Goal: Task Accomplishment & Management: Manage account settings

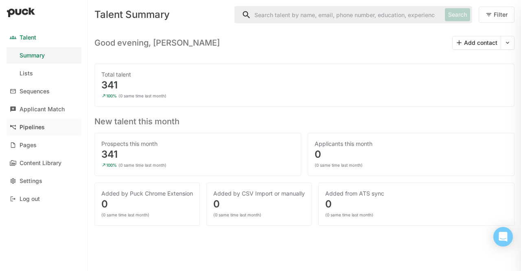
click at [40, 119] on link "Pipelines" at bounding box center [44, 127] width 75 height 16
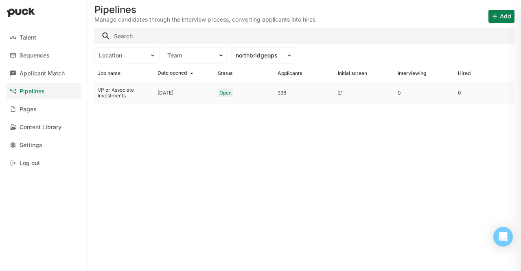
click at [116, 103] on div "VP or Associate Investments" at bounding box center [125, 92] width 60 height 23
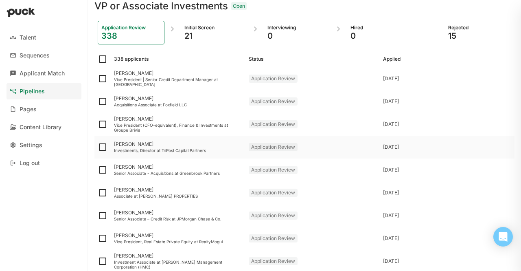
scroll to position [32, 0]
click at [37, 70] on div "Applicant Match" at bounding box center [42, 73] width 45 height 7
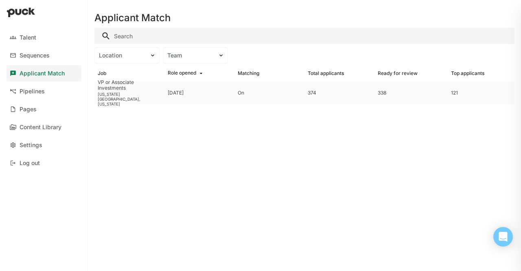
click at [132, 86] on div "VP or Associate Investments" at bounding box center [130, 85] width 64 height 12
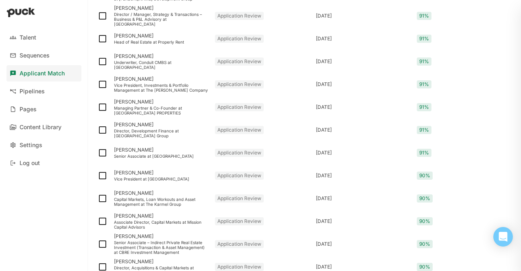
scroll to position [557, 0]
click at [164, 202] on div "Capital Markets, Loan Workouts and Asset Management at The Karmel Group" at bounding box center [161, 201] width 95 height 10
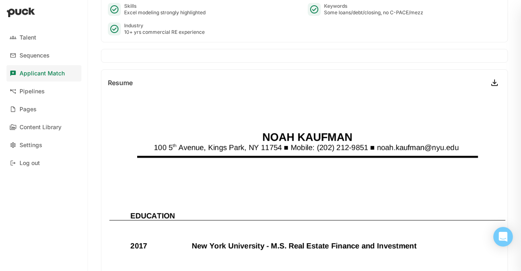
scroll to position [162, 0]
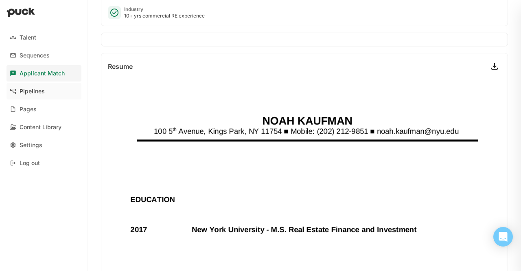
click at [40, 92] on div "Pipelines" at bounding box center [32, 91] width 25 height 7
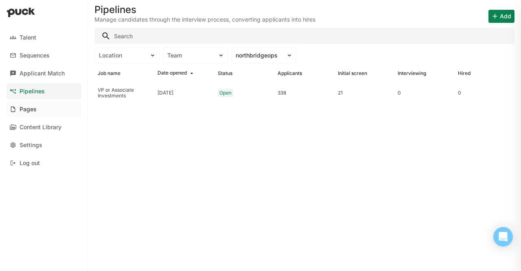
click at [30, 114] on link "Pages" at bounding box center [44, 109] width 75 height 16
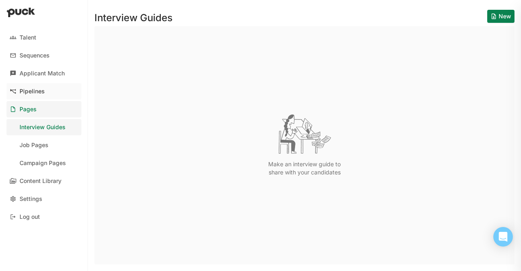
click at [34, 93] on div "Pipelines" at bounding box center [32, 91] width 25 height 7
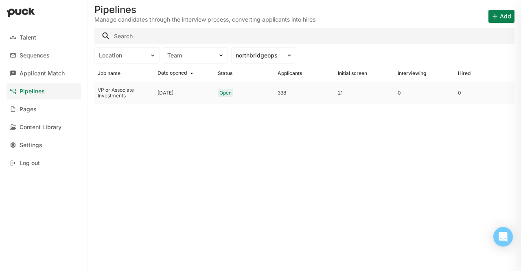
click at [127, 94] on div "VP or Associate Investments" at bounding box center [124, 93] width 53 height 12
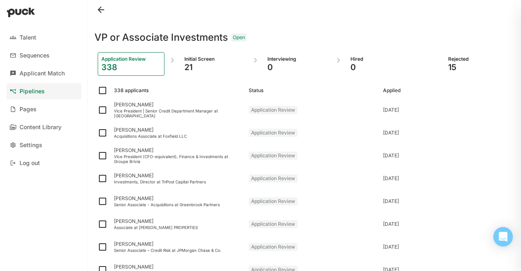
click at [195, 60] on div "Initial Screen" at bounding box center [214, 59] width 59 height 7
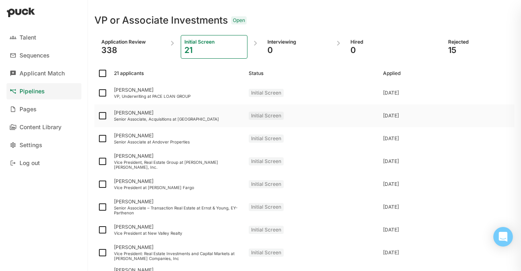
scroll to position [22, 0]
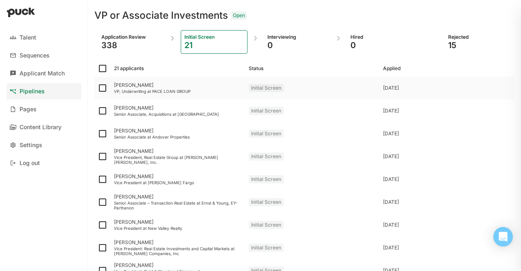
click at [125, 89] on div "VP, Underwriting at PACE LOAN GROUP" at bounding box center [178, 91] width 128 height 5
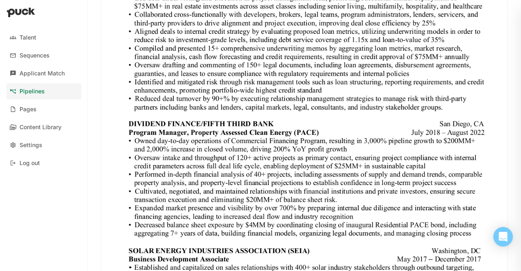
scroll to position [281, 0]
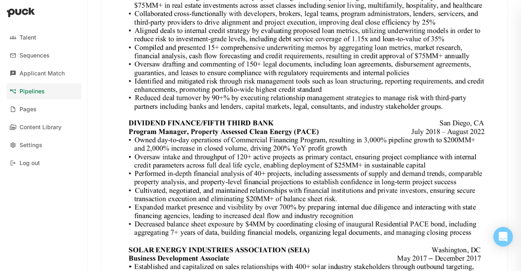
click at [36, 90] on div "Pipelines" at bounding box center [32, 91] width 25 height 7
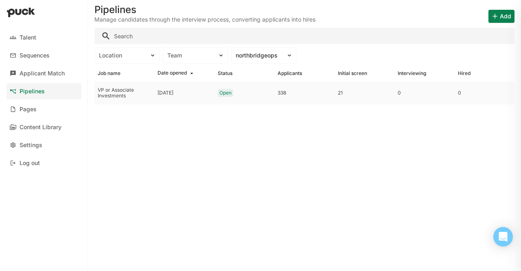
click at [116, 95] on div "VP or Associate Investments" at bounding box center [124, 93] width 53 height 12
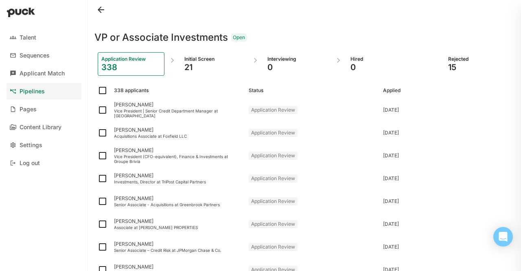
click at [197, 58] on div "Initial Screen" at bounding box center [214, 59] width 59 height 7
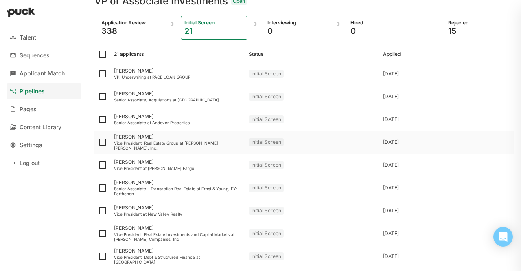
scroll to position [49, 0]
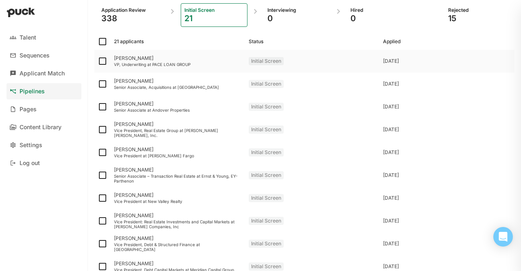
click at [99, 64] on img at bounding box center [103, 61] width 10 height 10
click at [98, 62] on input "checkbox" at bounding box center [97, 61] width 0 height 0
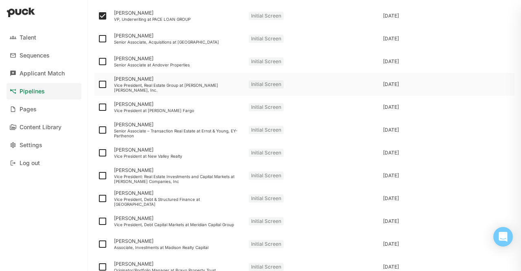
scroll to position [111, 0]
click at [99, 15] on img at bounding box center [103, 16] width 10 height 10
click at [98, 15] on input "checkbox" at bounding box center [97, 15] width 0 height 0
checkbox input "false"
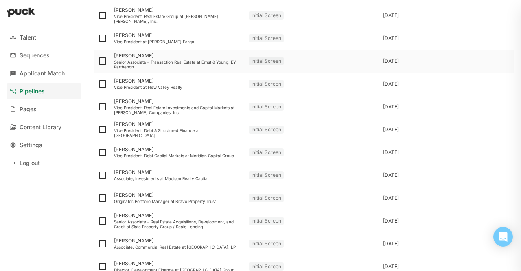
scroll to position [163, 0]
click at [137, 124] on div "[PERSON_NAME]" at bounding box center [178, 124] width 128 height 6
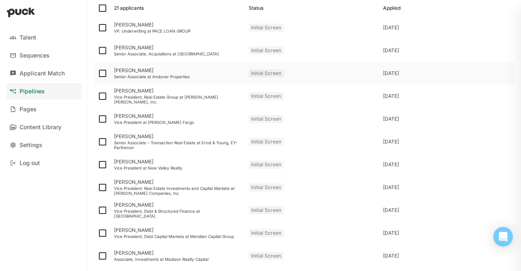
scroll to position [82, 0]
click at [148, 252] on div "Eugene Golubchik" at bounding box center [178, 253] width 128 height 6
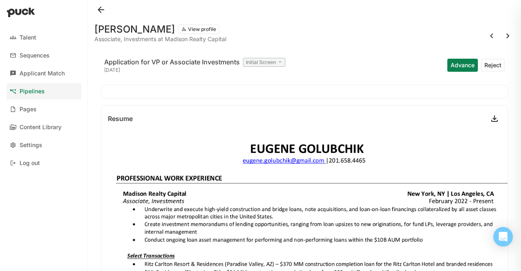
drag, startPoint x: 178, startPoint y: 30, endPoint x: 94, endPoint y: 28, distance: 84.4
click at [94, 28] on div "Eugene Golubchik View profile Associate, Investments at Madison Realty Capital …" at bounding box center [304, 135] width 433 height 271
copy h1 "Eugene Golubchik"
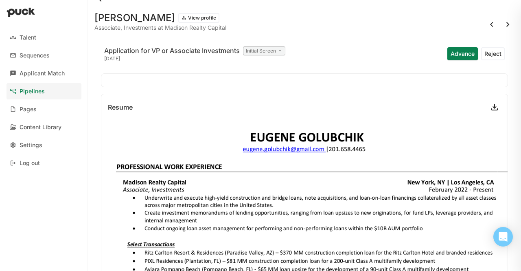
scroll to position [11, 0]
click at [486, 55] on button "Reject" at bounding box center [494, 53] width 24 height 13
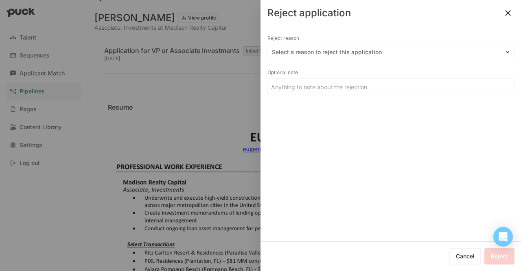
click at [363, 33] on div "Reject reason" at bounding box center [391, 38] width 247 height 11
click at [359, 39] on div "Reject reason" at bounding box center [391, 38] width 247 height 11
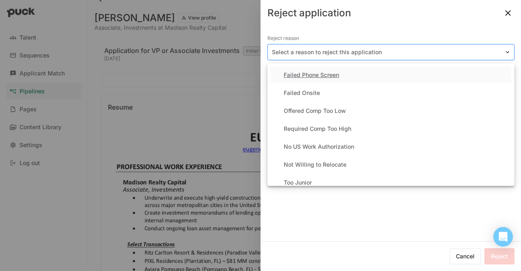
click at [354, 47] on div "Select a reason to reject this application" at bounding box center [386, 52] width 237 height 12
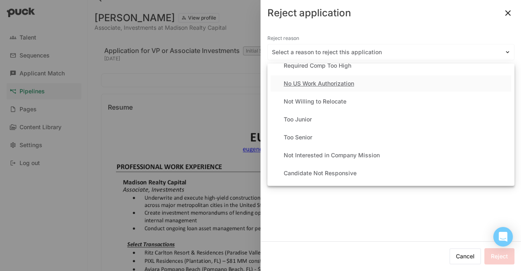
scroll to position [70, 0]
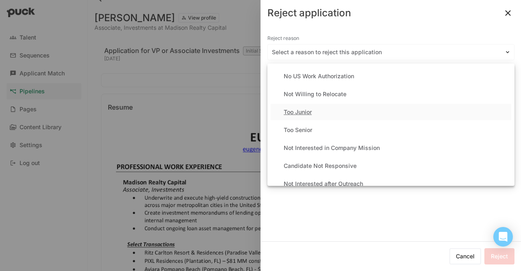
click at [308, 114] on div "Too Junior" at bounding box center [298, 112] width 28 height 7
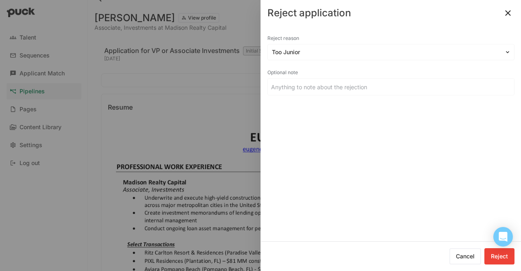
click at [502, 259] on button "Reject" at bounding box center [500, 256] width 30 height 16
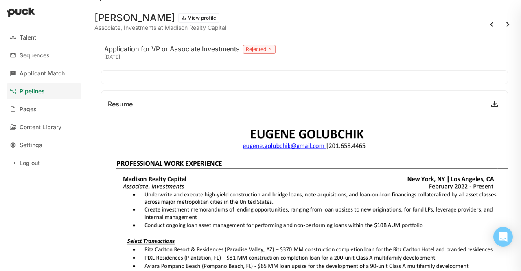
click at [502, 29] on button at bounding box center [508, 24] width 13 height 13
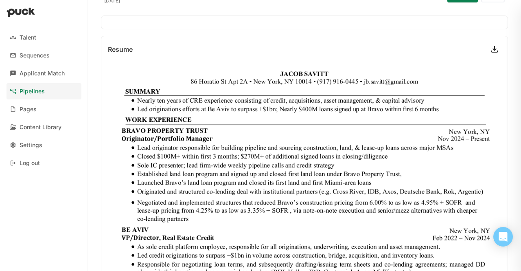
scroll to position [71, 0]
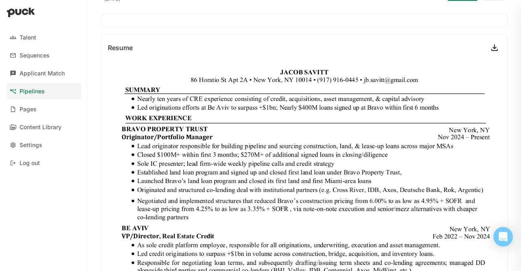
click at [37, 88] on div "Pipelines" at bounding box center [32, 91] width 25 height 7
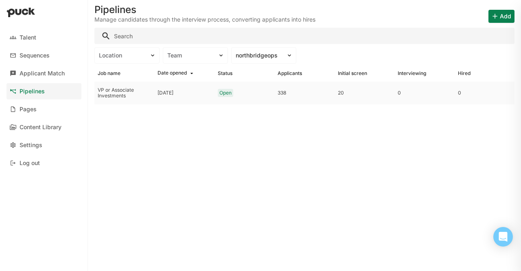
click at [103, 91] on div "VP or Associate Investments" at bounding box center [124, 93] width 53 height 12
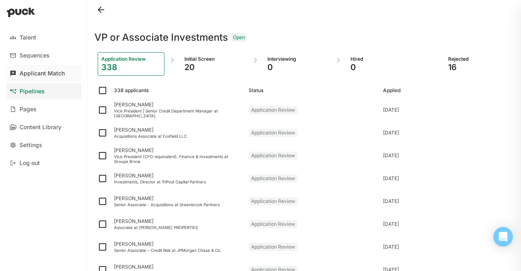
click at [24, 70] on div "Applicant Match" at bounding box center [42, 73] width 45 height 7
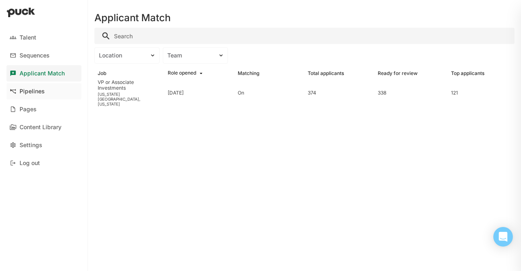
click at [31, 86] on link "Pipelines" at bounding box center [44, 91] width 75 height 16
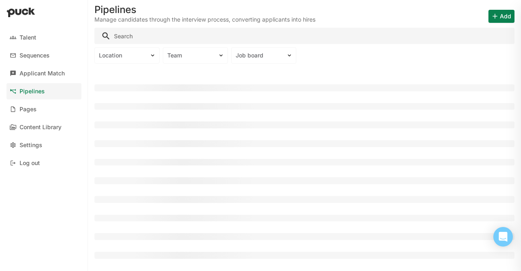
click at [48, 95] on link "Pipelines" at bounding box center [44, 91] width 75 height 16
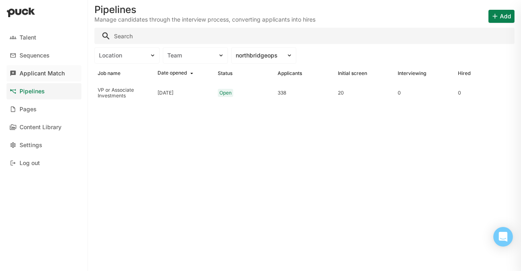
click at [40, 79] on link "Applicant Match" at bounding box center [44, 73] width 75 height 16
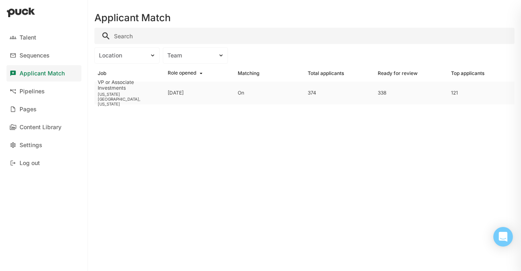
click at [113, 97] on div "[US_STATE][GEOGRAPHIC_DATA], [US_STATE]" at bounding box center [130, 99] width 64 height 15
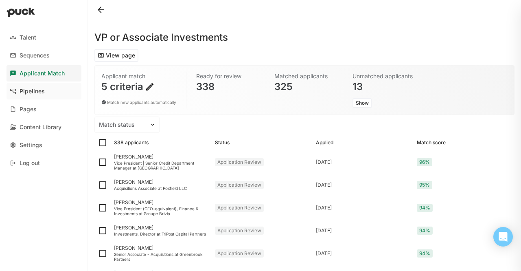
click at [23, 90] on div "Pipelines" at bounding box center [32, 91] width 25 height 7
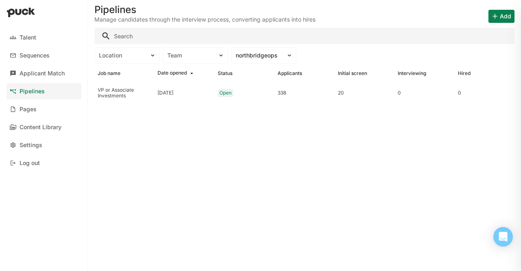
click at [40, 95] on link "Pipelines" at bounding box center [44, 91] width 75 height 16
click at [120, 86] on div "VP or Associate Investments" at bounding box center [125, 92] width 60 height 23
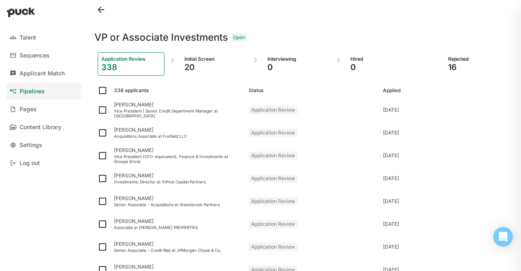
click at [199, 62] on div "Initial Screen" at bounding box center [214, 59] width 59 height 7
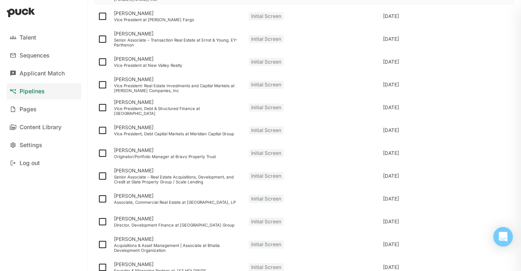
scroll to position [327, 0]
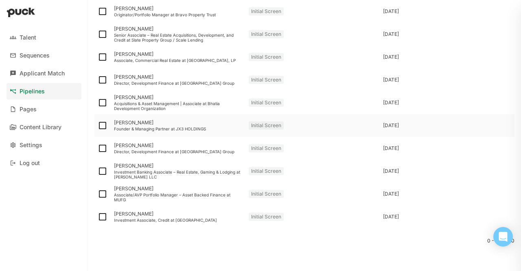
click at [142, 125] on div "Jack Chabolla Founder & Managing Partner at JX3 HOLDINGS" at bounding box center [178, 125] width 135 height 23
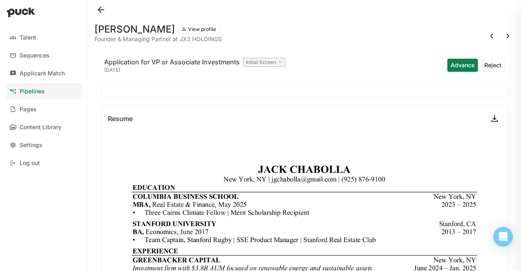
click at [106, 16] on div at bounding box center [305, 10] width 420 height 20
click at [103, 14] on button at bounding box center [101, 9] width 13 height 13
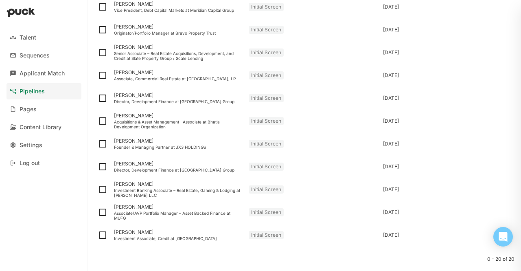
scroll to position [327, 0]
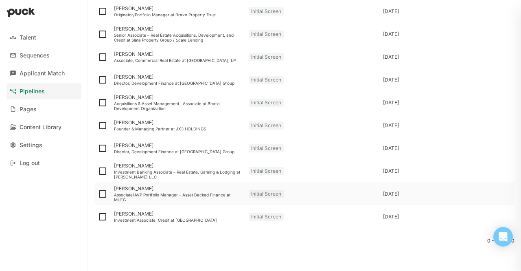
click at [120, 194] on div "Associate/AVP Portfolio Manager – Asset Backed Finance at MUFG" at bounding box center [178, 197] width 128 height 10
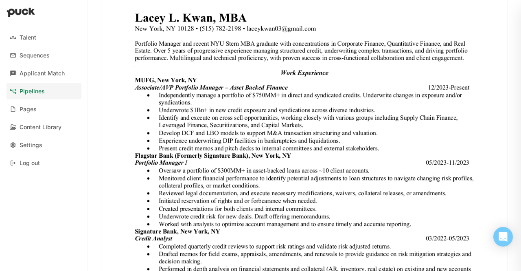
scroll to position [103, 0]
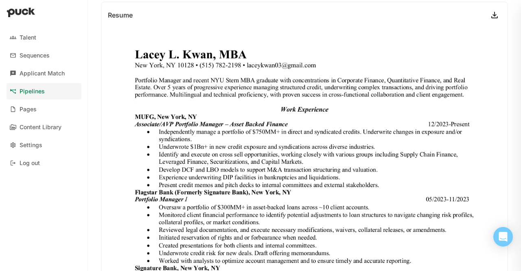
click at [43, 90] on div "Pipelines" at bounding box center [32, 91] width 25 height 7
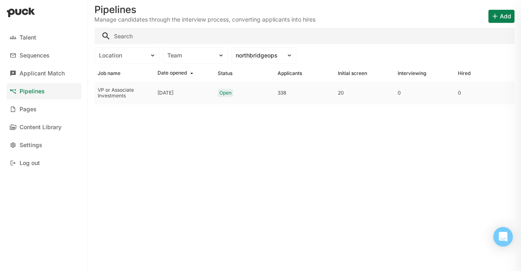
click at [111, 90] on div "VP or Associate Investments" at bounding box center [124, 93] width 53 height 12
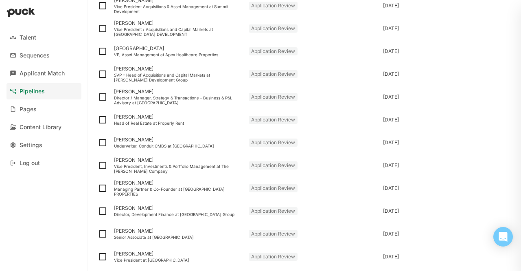
scroll to position [427, 0]
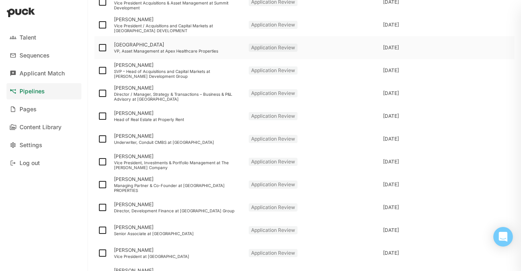
click at [125, 45] on div "[GEOGRAPHIC_DATA]" at bounding box center [178, 45] width 128 height 6
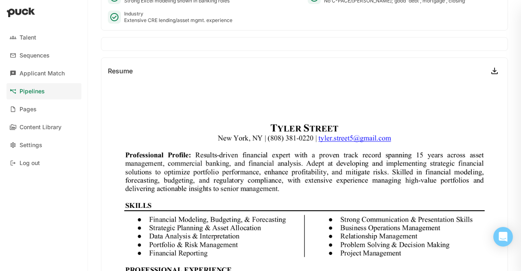
scroll to position [260, 0]
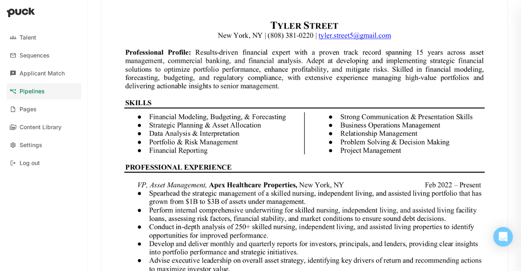
drag, startPoint x: 51, startPoint y: 79, endPoint x: 46, endPoint y: 88, distance: 9.3
drag, startPoint x: 46, startPoint y: 88, endPoint x: 38, endPoint y: 90, distance: 8.5
click at [38, 90] on div "Pipelines" at bounding box center [32, 91] width 25 height 7
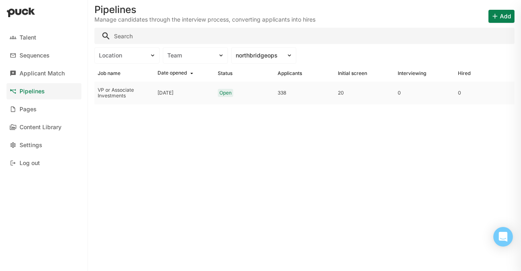
click at [118, 97] on div "VP or Associate Investments" at bounding box center [124, 93] width 53 height 12
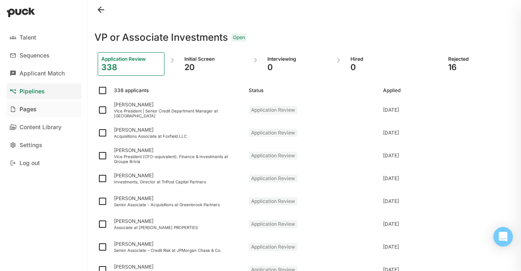
drag, startPoint x: 47, startPoint y: 85, endPoint x: 30, endPoint y: 104, distance: 25.7
click at [30, 104] on link "Pages" at bounding box center [44, 109] width 75 height 16
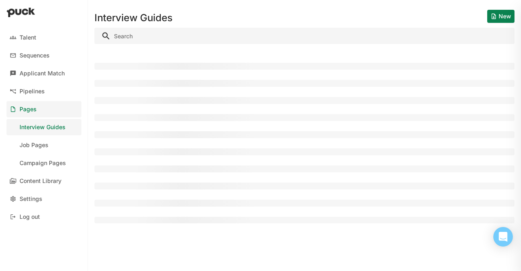
click at [28, 109] on div "Pages" at bounding box center [28, 109] width 17 height 7
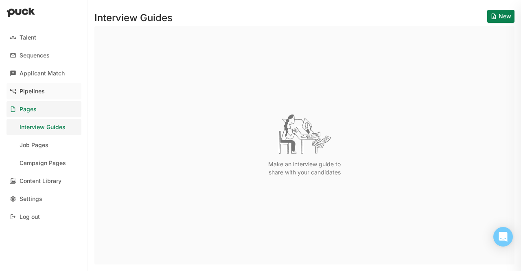
click at [27, 90] on div "Pipelines" at bounding box center [32, 91] width 25 height 7
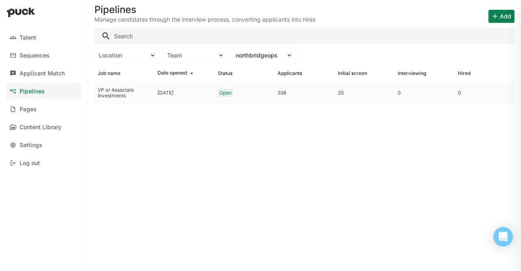
click at [117, 96] on div "VP or Associate Investments" at bounding box center [124, 93] width 53 height 12
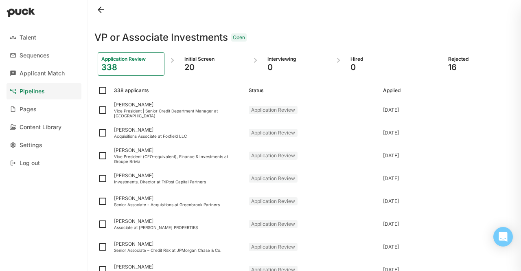
click at [46, 92] on link "Pipelines" at bounding box center [44, 91] width 75 height 16
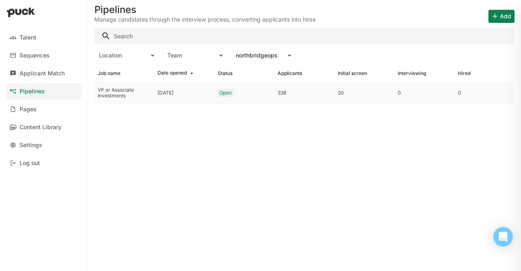
click at [134, 101] on div "VP or Associate Investments" at bounding box center [125, 92] width 60 height 23
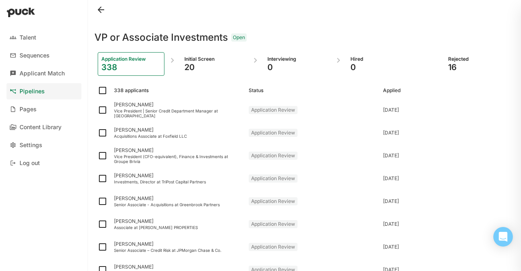
click at [192, 53] on div "Initial Screen 20" at bounding box center [214, 64] width 67 height 24
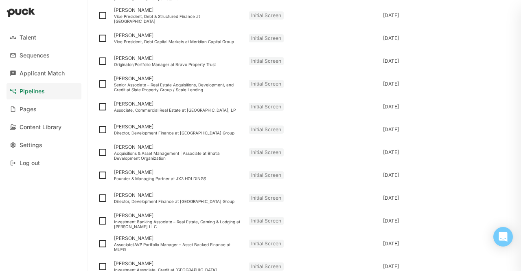
scroll to position [279, 0]
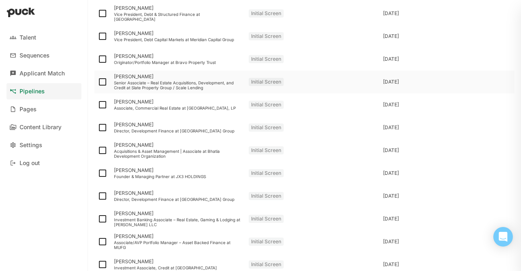
click at [129, 77] on div "Tyler Nassi" at bounding box center [178, 77] width 128 height 6
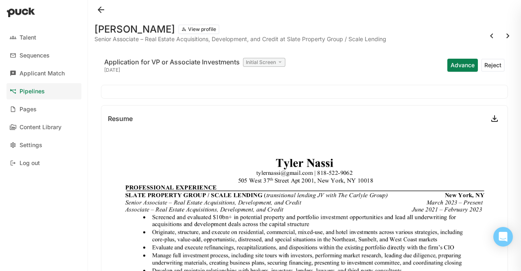
click at [489, 65] on button "Reject" at bounding box center [494, 65] width 24 height 13
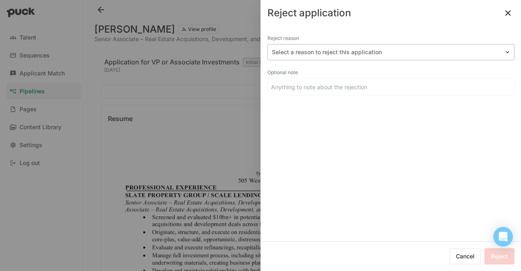
click at [343, 51] on div at bounding box center [386, 52] width 229 height 9
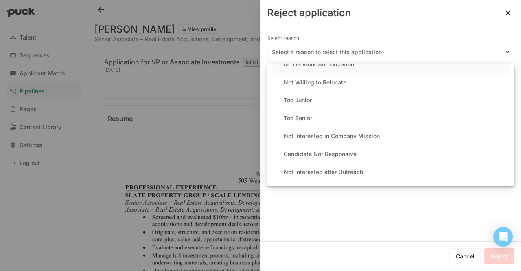
scroll to position [82, 0]
click at [323, 113] on div "Too Senior" at bounding box center [391, 118] width 241 height 16
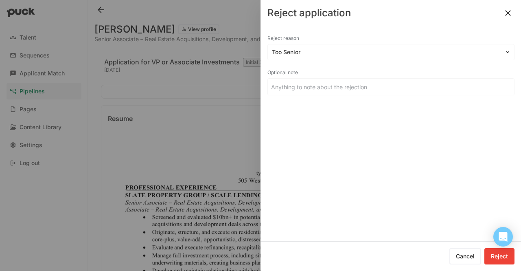
click at [498, 253] on button "Reject" at bounding box center [500, 256] width 30 height 16
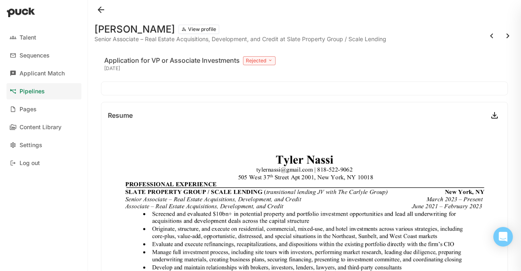
click at [101, 8] on button at bounding box center [101, 9] width 13 height 13
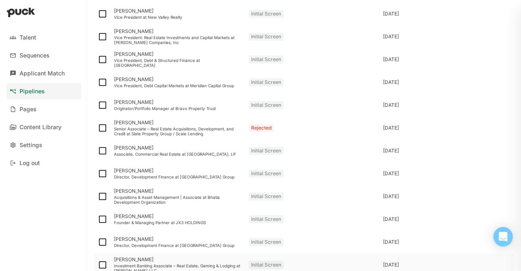
scroll to position [232, 0]
click at [135, 84] on div "Vice President, Debt Capital Markets at Meridian Capital Group" at bounding box center [178, 86] width 128 height 5
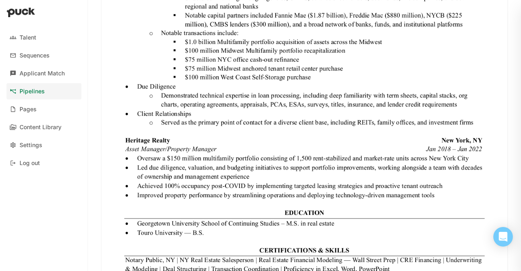
scroll to position [386, 0]
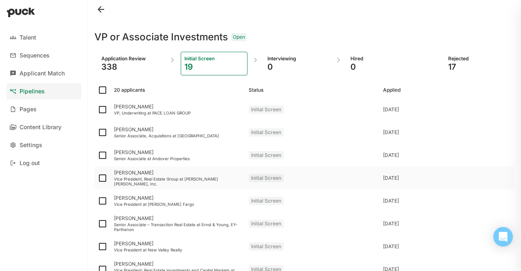
scroll to position [3, 0]
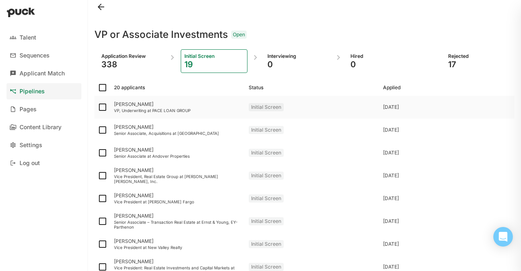
click at [111, 114] on div "Jacob Roth VP, Underwriting at PACE LOAN GROUP" at bounding box center [178, 107] width 135 height 23
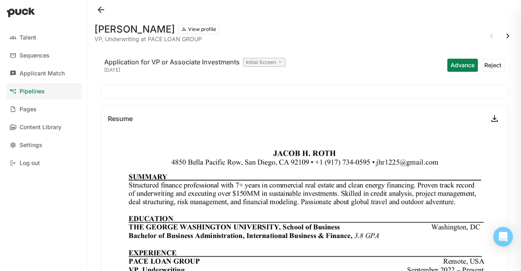
click at [502, 40] on button at bounding box center [508, 35] width 13 height 13
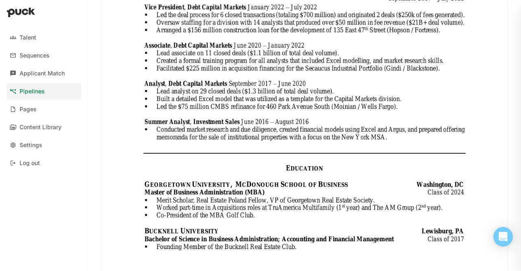
scroll to position [321, 0]
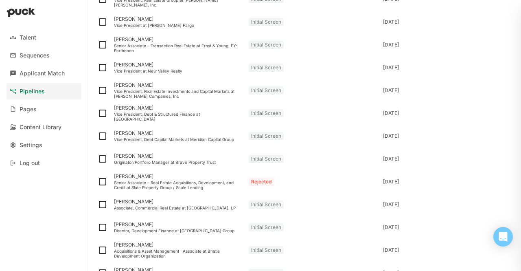
scroll to position [303, 0]
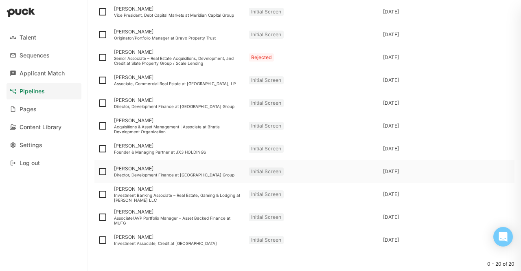
click at [126, 171] on div "Will Scofield Director, Development Finance at Wan Bridge Group" at bounding box center [178, 171] width 135 height 23
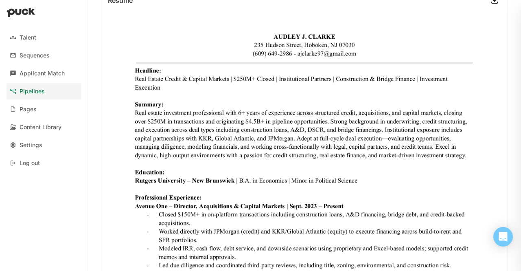
scroll to position [8, 0]
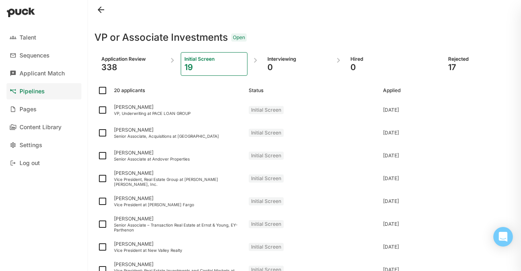
click at [130, 75] on div "Application Review 338" at bounding box center [131, 64] width 67 height 24
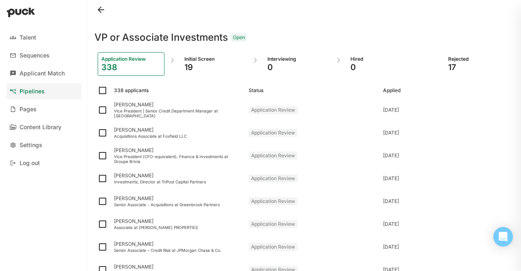
click at [36, 93] on div "Pipelines" at bounding box center [32, 91] width 25 height 7
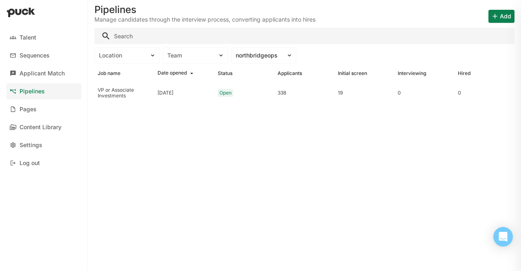
click at [31, 94] on div "Pipelines" at bounding box center [32, 91] width 25 height 7
click at [26, 124] on div "Content Library" at bounding box center [41, 127] width 42 height 7
click at [133, 92] on div "VP or Associate Investments" at bounding box center [124, 93] width 53 height 12
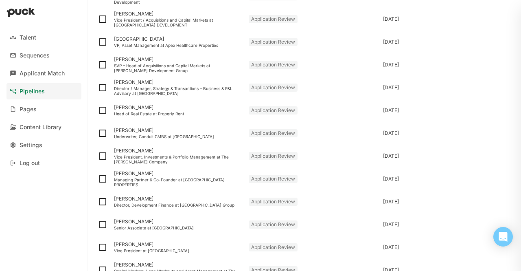
scroll to position [435, 0]
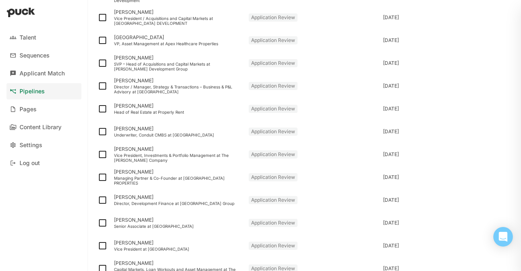
drag, startPoint x: 182, startPoint y: 191, endPoint x: 66, endPoint y: 197, distance: 116.3
click at [66, 197] on div "Talent Sequences Applicant Match Pipelines Pages Content Library Settings Log o…" at bounding box center [44, 135] width 88 height 271
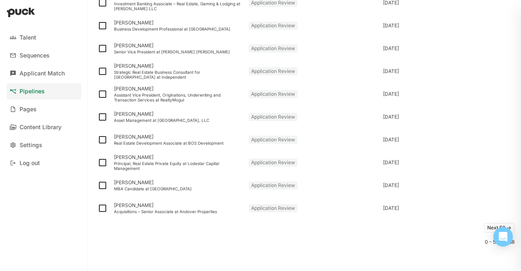
scroll to position [1021, 0]
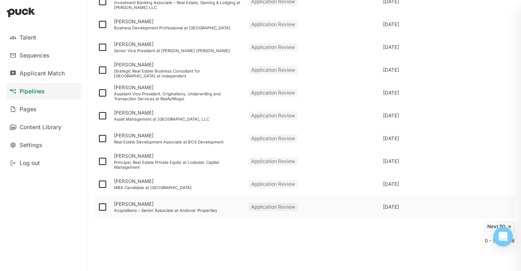
click at [176, 202] on div "[PERSON_NAME]" at bounding box center [178, 204] width 128 height 6
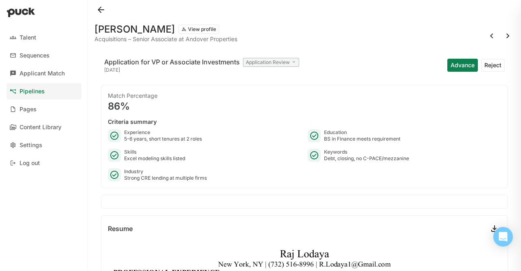
click at [107, 13] on button at bounding box center [101, 9] width 13 height 13
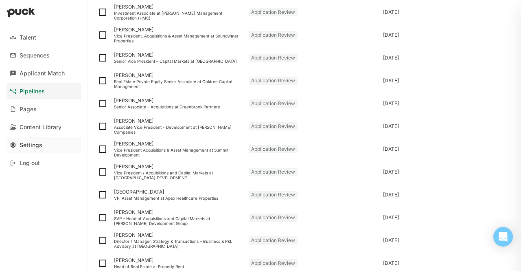
scroll to position [267, 0]
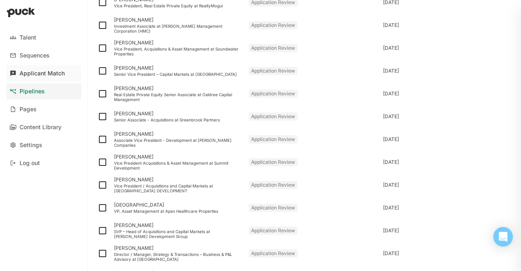
click at [24, 73] on div "Applicant Match" at bounding box center [42, 73] width 45 height 7
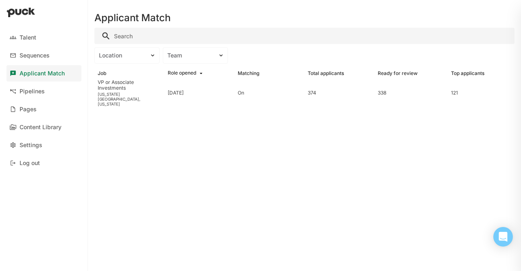
click at [45, 68] on link "Applicant Match" at bounding box center [44, 73] width 75 height 16
click at [105, 91] on div "VP or Associate Investments" at bounding box center [130, 85] width 64 height 12
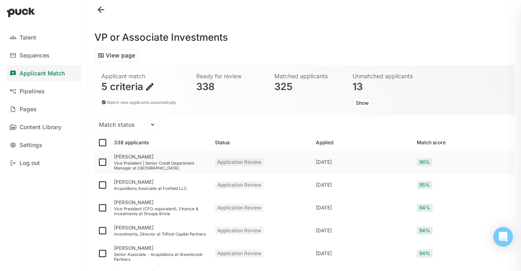
click at [150, 153] on div "Michael Dul Vice President | Senior Credit Department Manager at United Bank" at bounding box center [161, 162] width 101 height 23
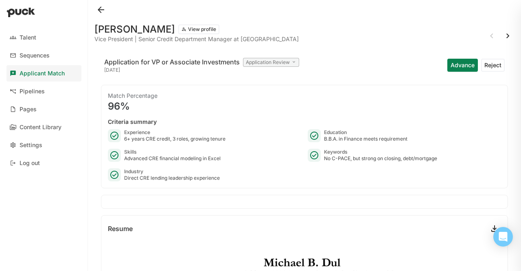
click at [482, 55] on div "Application for VP or Associate Investments Application Review 3 days ago Advan…" at bounding box center [304, 65] width 407 height 26
click at [482, 59] on button "Reject" at bounding box center [494, 65] width 24 height 13
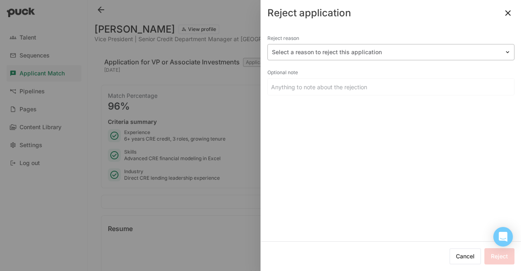
click at [378, 53] on div at bounding box center [386, 52] width 229 height 9
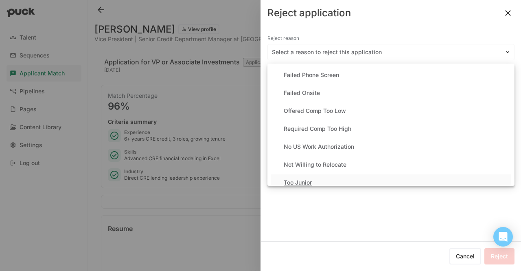
drag, startPoint x: 359, startPoint y: 166, endPoint x: 357, endPoint y: 177, distance: 11.3
click at [357, 177] on div "Failed Phone Screen Failed Onsite Offered Comp Too Low Required Comp Too High N…" at bounding box center [391, 125] width 247 height 122
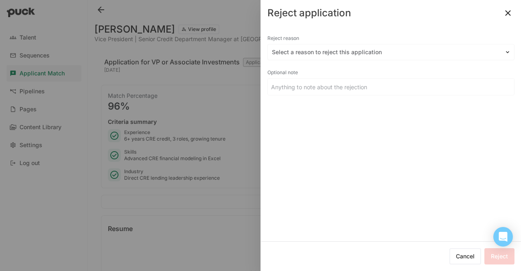
drag, startPoint x: 357, startPoint y: 177, endPoint x: 369, endPoint y: 190, distance: 18.2
click at [369, 190] on div "Reject reason Select a reason to reject this application Optional note" at bounding box center [391, 133] width 260 height 215
click at [385, 49] on div at bounding box center [386, 52] width 229 height 9
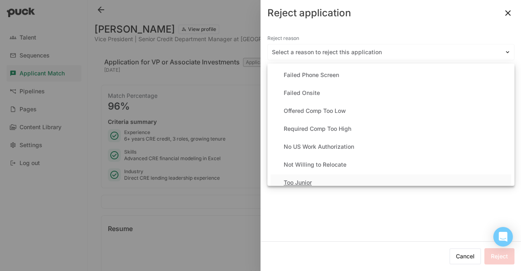
click at [316, 180] on div "Too Junior" at bounding box center [391, 182] width 241 height 16
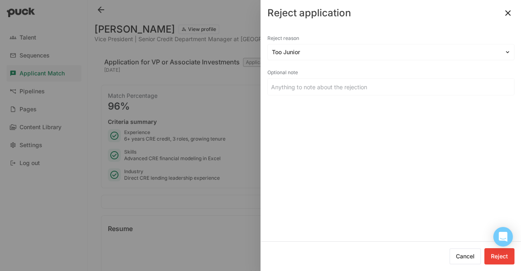
click at [505, 257] on button "Reject" at bounding box center [500, 256] width 30 height 16
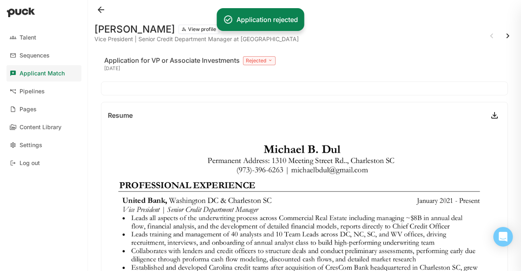
click at [506, 28] on div "Michael Dul View profile Vice President | Senior Credit Department Manager at U…" at bounding box center [305, 33] width 420 height 26
click at [504, 35] on button at bounding box center [508, 35] width 13 height 13
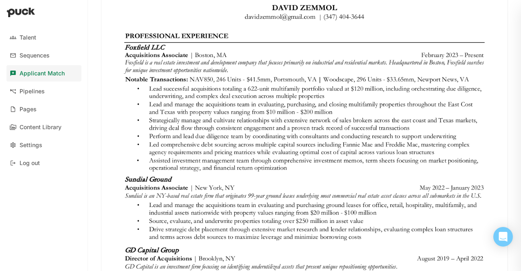
scroll to position [275, 0]
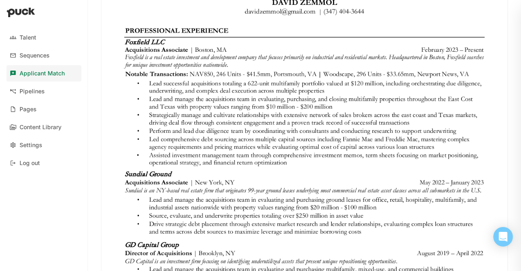
click at [373, 161] on img at bounding box center [304, 230] width 407 height 526
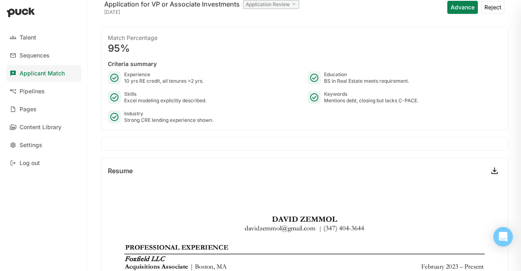
scroll to position [8, 0]
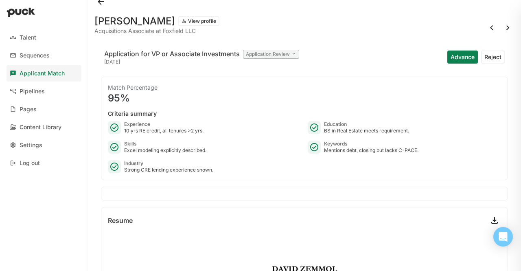
click at [495, 58] on button "Reject" at bounding box center [494, 57] width 24 height 13
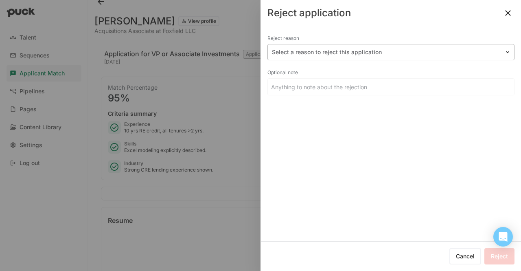
click at [391, 59] on div "Select a reason to reject this application" at bounding box center [391, 52] width 247 height 16
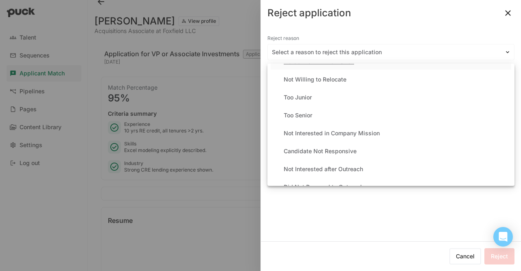
scroll to position [85, 0]
click at [331, 101] on div "Too Junior" at bounding box center [391, 98] width 241 height 16
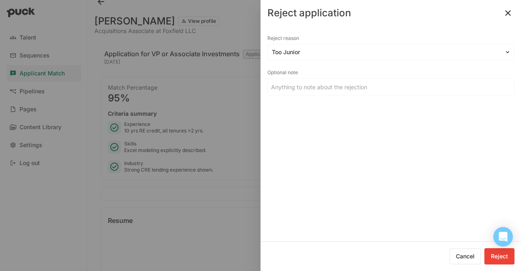
click at [500, 262] on button "Reject" at bounding box center [500, 256] width 30 height 16
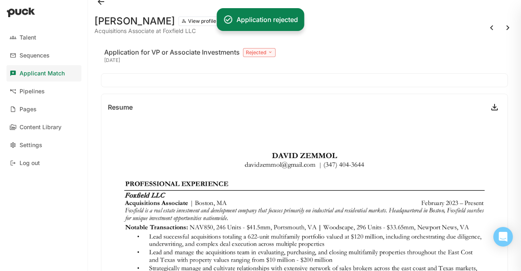
click at [502, 30] on button at bounding box center [508, 27] width 13 height 13
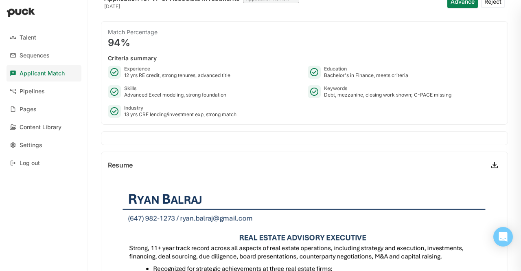
scroll to position [37, 0]
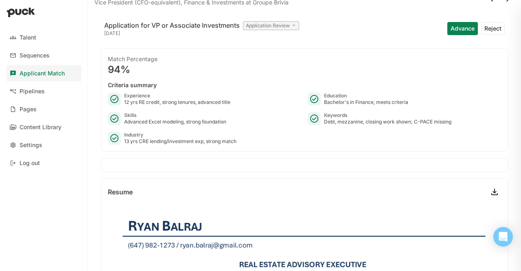
click at [495, 31] on button "Reject" at bounding box center [494, 28] width 24 height 13
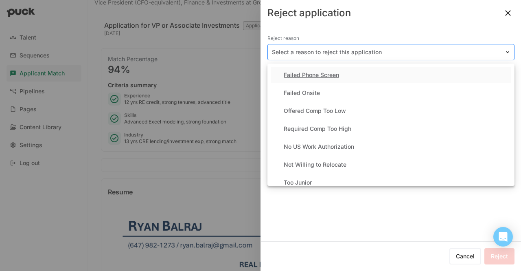
click at [402, 51] on div at bounding box center [386, 52] width 229 height 9
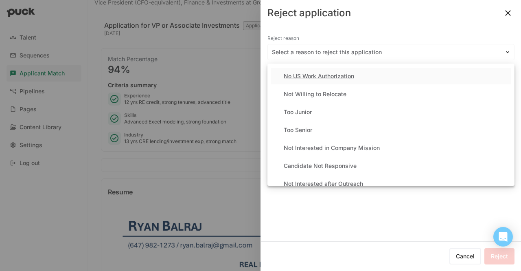
scroll to position [71, 0]
click at [350, 112] on div "Too Junior" at bounding box center [391, 111] width 241 height 16
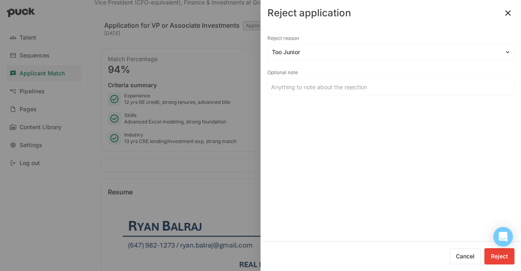
click at [492, 253] on button "Reject" at bounding box center [500, 256] width 30 height 16
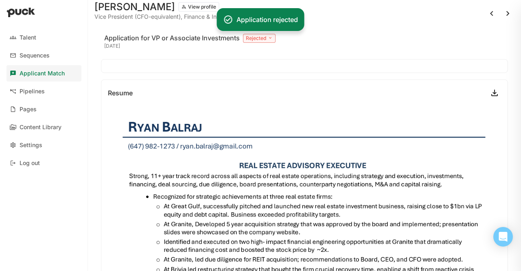
scroll to position [22, 0]
click at [502, 19] on button at bounding box center [508, 13] width 13 height 13
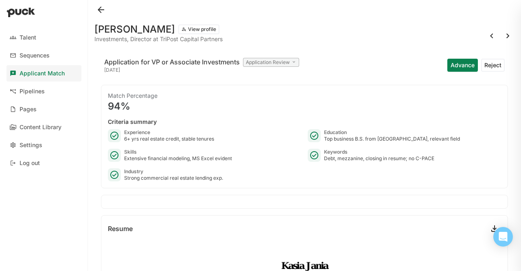
click at [438, 56] on div "Application for VP or Associate Investments Application Review 3 days ago Advan…" at bounding box center [304, 65] width 407 height 26
click at [450, 69] on button "Advance" at bounding box center [463, 65] width 31 height 13
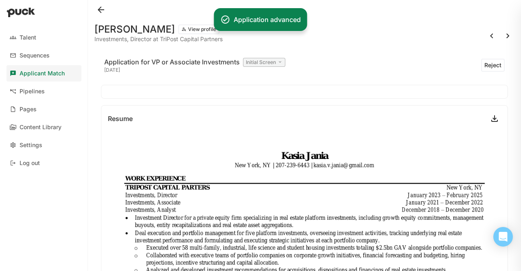
click at [504, 33] on button at bounding box center [508, 35] width 13 height 13
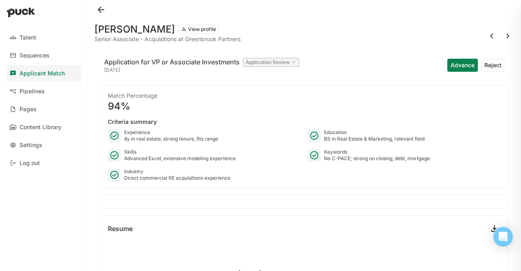
click at [487, 63] on button "Reject" at bounding box center [494, 65] width 24 height 13
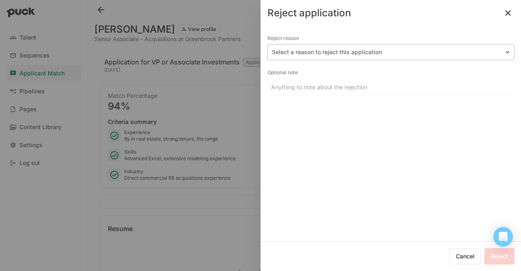
click at [335, 48] on div at bounding box center [386, 52] width 229 height 9
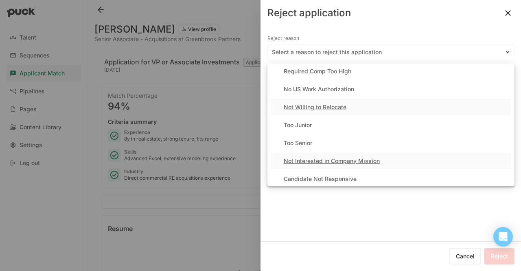
scroll to position [58, 0]
click at [324, 126] on div "Too Junior" at bounding box center [391, 125] width 241 height 16
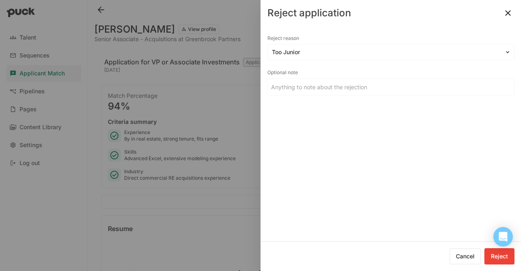
click at [500, 259] on button "Reject" at bounding box center [500, 256] width 30 height 16
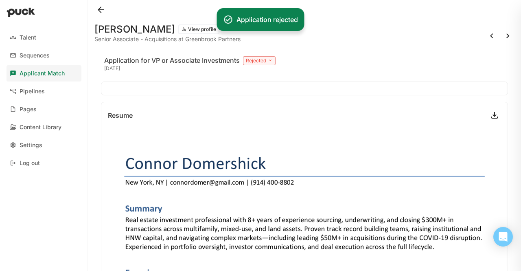
click at [502, 40] on button at bounding box center [508, 35] width 13 height 13
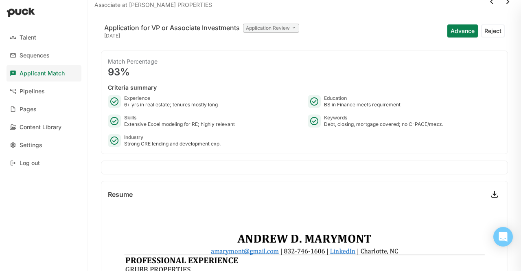
scroll to position [20, 0]
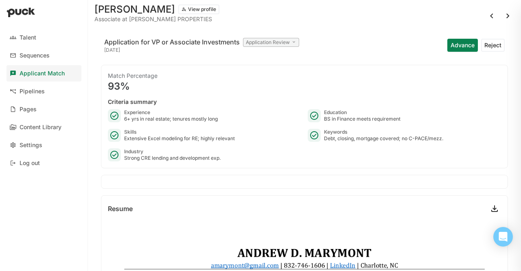
click at [449, 47] on button "Advance" at bounding box center [463, 45] width 31 height 13
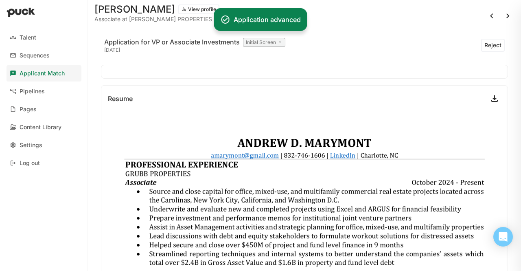
click at [502, 15] on button at bounding box center [508, 15] width 13 height 13
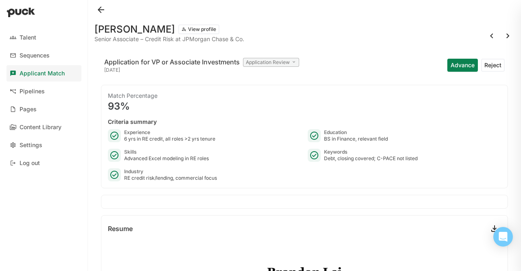
click at [489, 62] on button "Reject" at bounding box center [494, 65] width 24 height 13
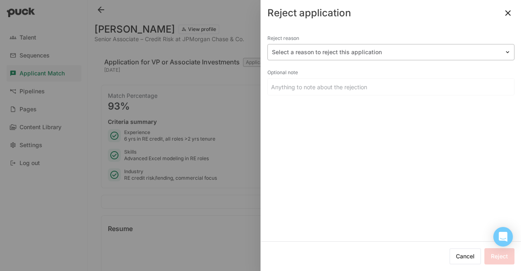
click at [365, 49] on div at bounding box center [386, 52] width 229 height 9
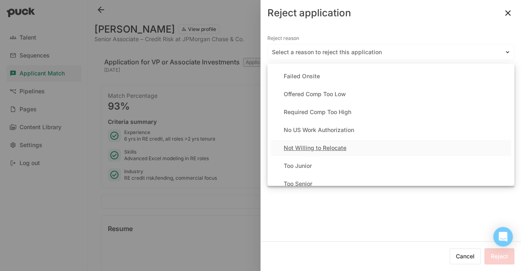
scroll to position [16, 0]
click at [334, 163] on div "Too Junior" at bounding box center [391, 166] width 241 height 16
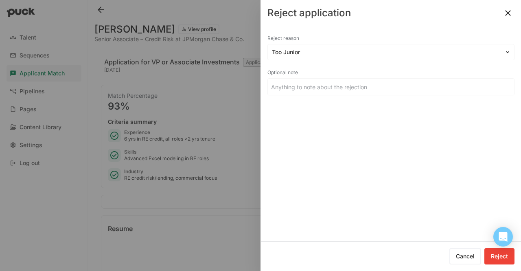
click at [499, 255] on button "Reject" at bounding box center [500, 256] width 30 height 16
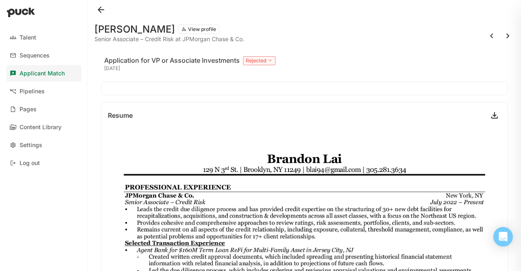
click at [505, 33] on button at bounding box center [508, 35] width 13 height 13
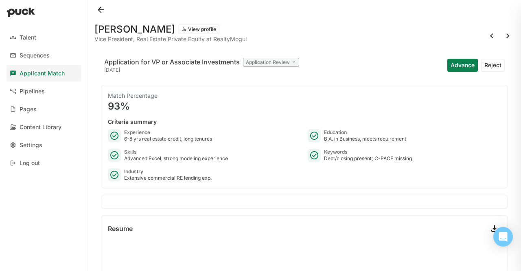
click at [487, 65] on button "Reject" at bounding box center [494, 65] width 24 height 13
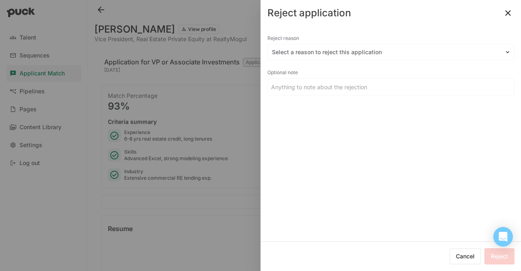
click at [352, 65] on div "Reject reason Select a reason to reject this application Optional note" at bounding box center [391, 67] width 247 height 69
click at [349, 61] on div "Reject reason Select a reason to reject this application Optional note" at bounding box center [391, 67] width 247 height 69
click at [332, 37] on div "Reject reason" at bounding box center [391, 38] width 247 height 11
click at [330, 53] on div at bounding box center [386, 52] width 229 height 9
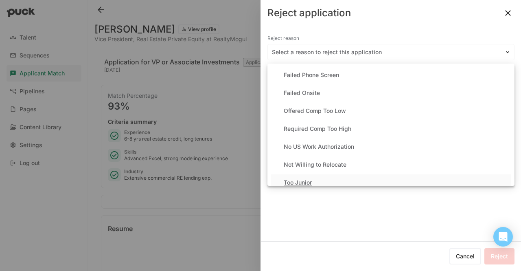
click at [320, 178] on div "Too Junior" at bounding box center [391, 182] width 241 height 16
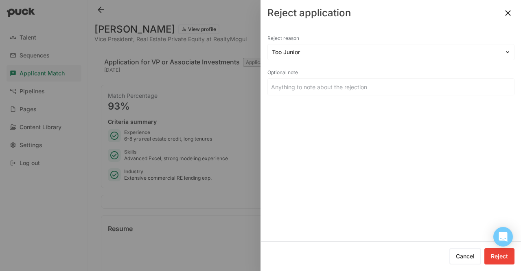
click at [495, 259] on button "Reject" at bounding box center [500, 256] width 30 height 16
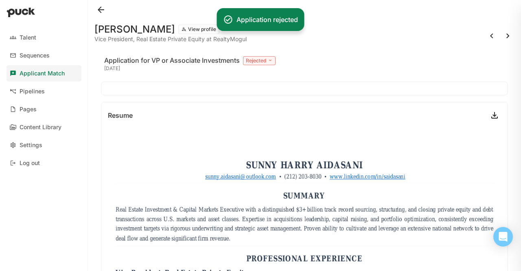
click at [501, 43] on div "Sunny Harry Aidasani View profile Vice President, Real Estate Private Equity at…" at bounding box center [305, 33] width 420 height 26
click at [502, 36] on button at bounding box center [508, 35] width 13 height 13
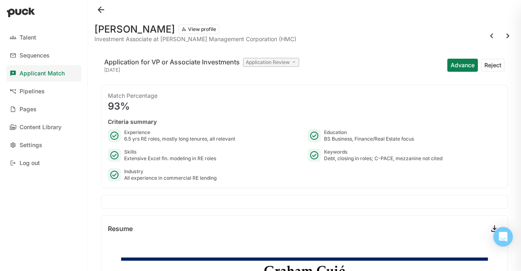
click at [490, 64] on button "Reject" at bounding box center [494, 65] width 24 height 13
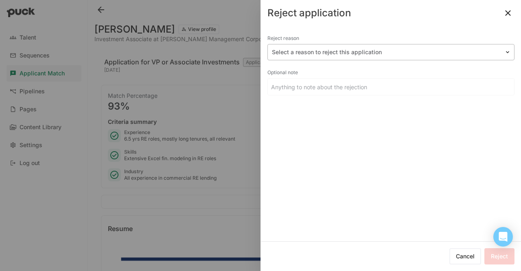
click at [359, 47] on div "Select a reason to reject this application" at bounding box center [386, 52] width 237 height 12
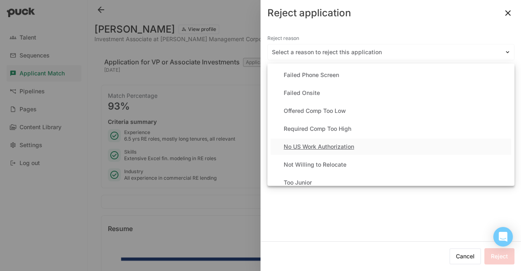
scroll to position [24, 0]
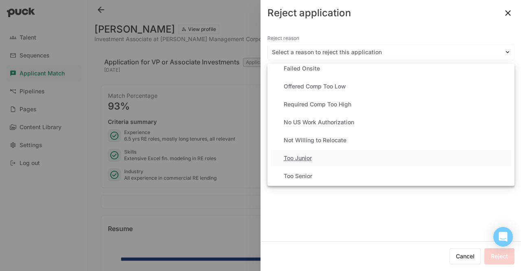
click at [321, 156] on div "Too Junior" at bounding box center [391, 158] width 241 height 16
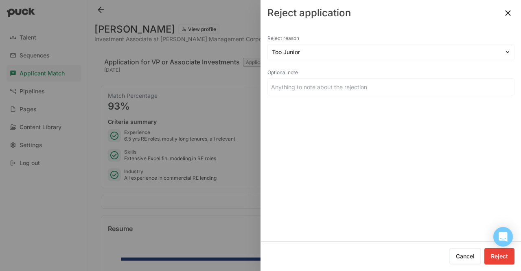
click at [501, 263] on button "Reject" at bounding box center [500, 256] width 30 height 16
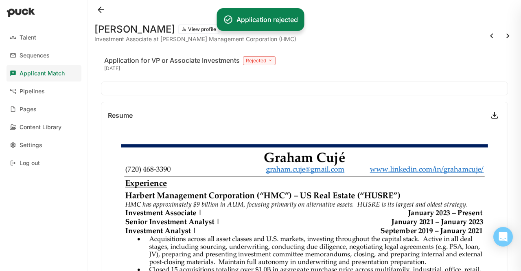
click at [494, 37] on div at bounding box center [500, 35] width 29 height 13
click at [502, 37] on button at bounding box center [508, 35] width 13 height 13
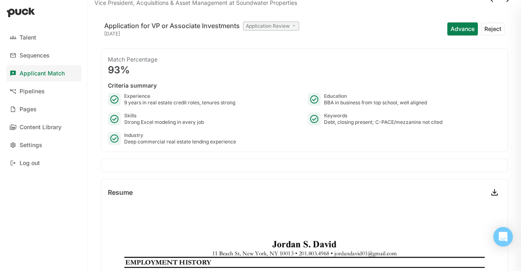
scroll to position [17, 0]
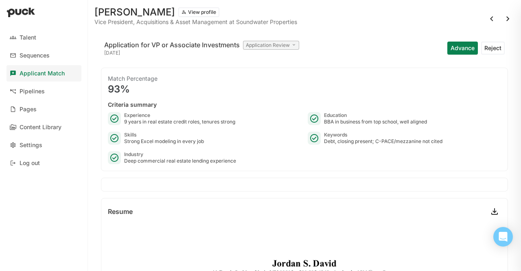
click at [488, 44] on button "Reject" at bounding box center [494, 48] width 24 height 13
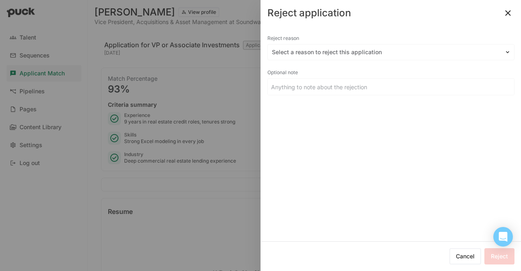
click at [361, 38] on div "Reject reason" at bounding box center [391, 38] width 247 height 11
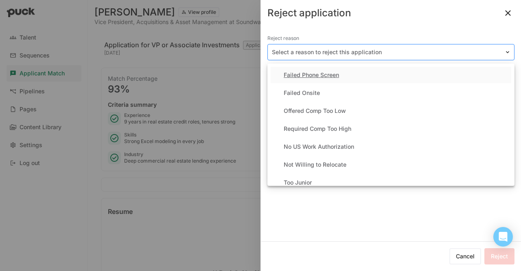
click at [356, 47] on div "Select a reason to reject this application" at bounding box center [386, 52] width 237 height 12
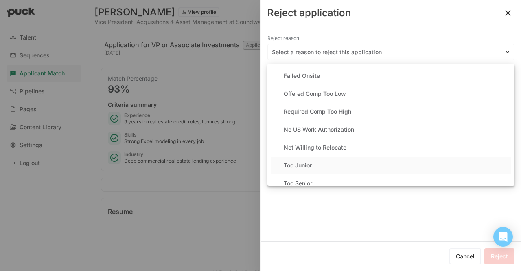
click at [327, 161] on div "Too Junior" at bounding box center [391, 165] width 241 height 16
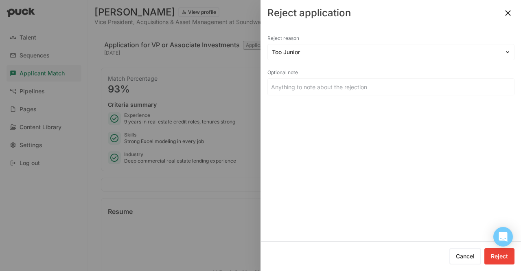
click at [500, 259] on button "Reject" at bounding box center [500, 256] width 30 height 16
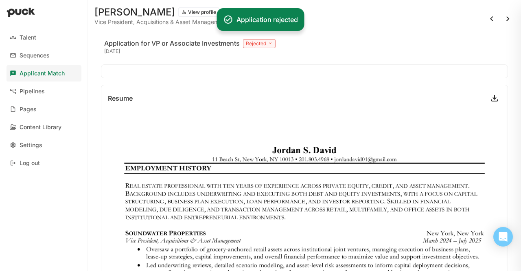
click at [502, 18] on button at bounding box center [508, 18] width 13 height 13
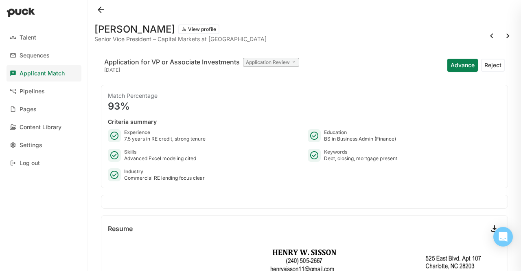
click at [485, 65] on button "Reject" at bounding box center [494, 65] width 24 height 13
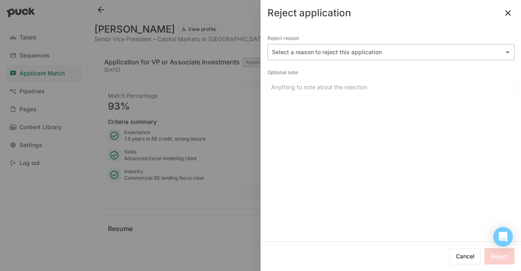
click at [321, 53] on div at bounding box center [386, 52] width 229 height 9
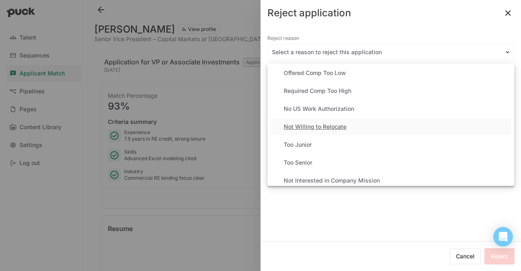
scroll to position [38, 0]
click at [328, 144] on div "Too Junior" at bounding box center [391, 144] width 241 height 16
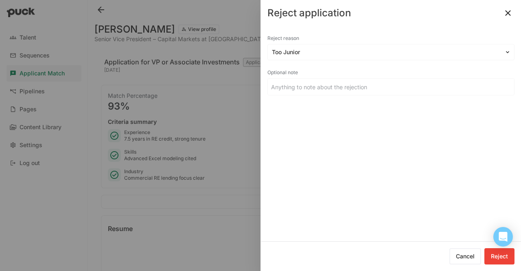
click at [501, 254] on button "Reject" at bounding box center [500, 256] width 30 height 16
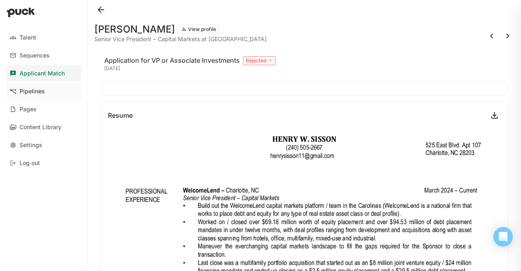
click at [49, 91] on link "Pipelines" at bounding box center [44, 91] width 75 height 16
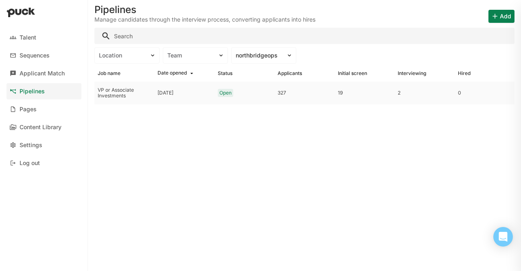
click at [131, 95] on div "VP or Associate Investments" at bounding box center [124, 93] width 53 height 12
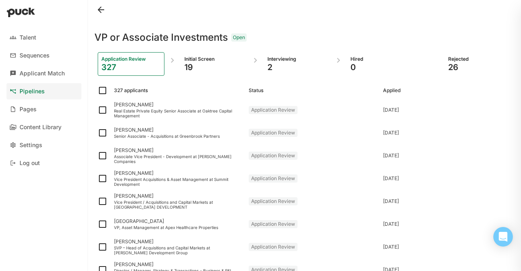
click at [189, 62] on div "19" at bounding box center [214, 67] width 59 height 10
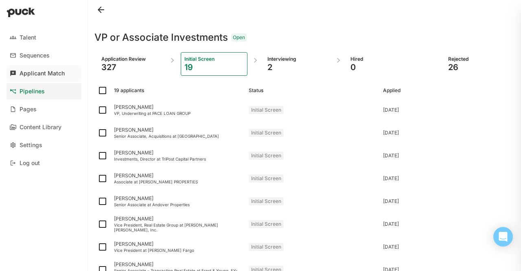
click at [36, 75] on div "Applicant Match" at bounding box center [42, 73] width 45 height 7
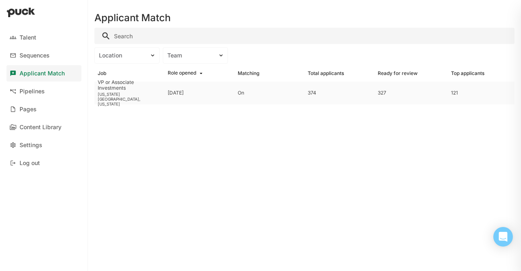
drag, startPoint x: 126, startPoint y: 86, endPoint x: 102, endPoint y: 93, distance: 25.5
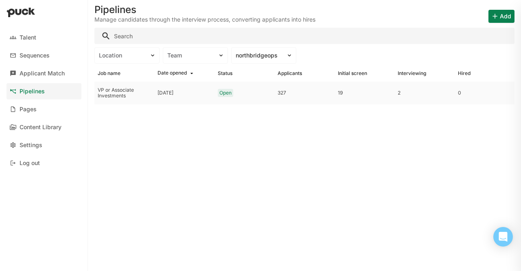
click at [124, 95] on div "VP or Associate Investments" at bounding box center [124, 93] width 53 height 12
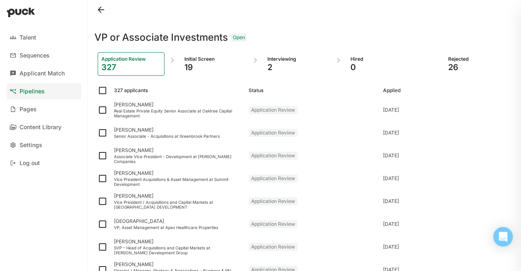
click at [198, 49] on div "Application Review 327 Initial Screen 19 Interviewing 2 Hired 0 Rejected 26" at bounding box center [305, 64] width 420 height 37
click at [288, 66] on div "2" at bounding box center [297, 67] width 59 height 10
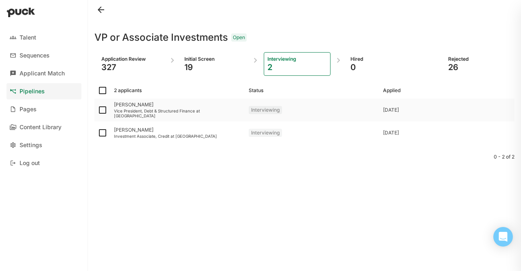
click at [153, 104] on div "[PERSON_NAME]" at bounding box center [178, 105] width 128 height 6
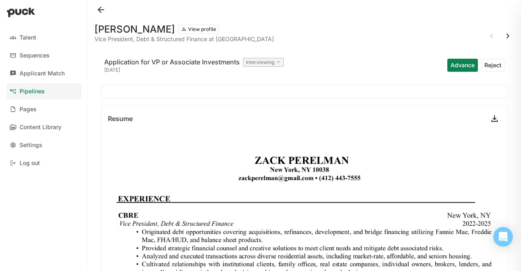
click at [502, 33] on button at bounding box center [508, 35] width 13 height 13
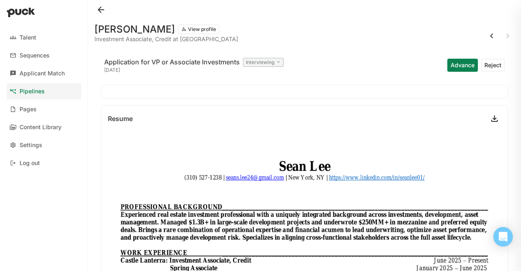
click at [31, 88] on link "Pipelines" at bounding box center [44, 91] width 75 height 16
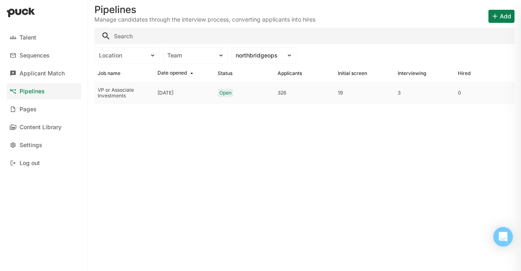
click at [345, 89] on div "19" at bounding box center [365, 92] width 60 height 23
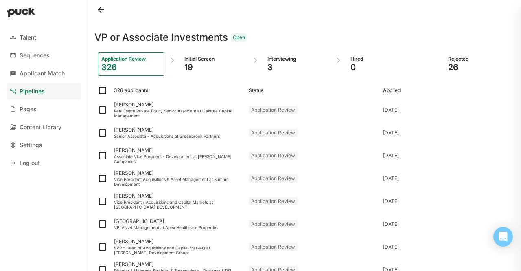
click at [284, 55] on div "Interviewing 3" at bounding box center [297, 64] width 67 height 24
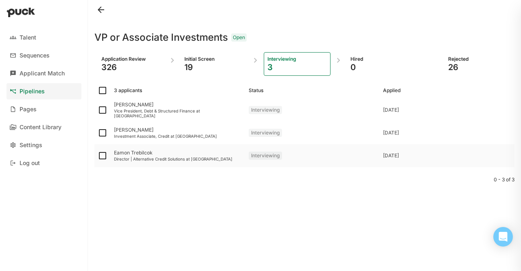
drag, startPoint x: 195, startPoint y: 155, endPoint x: 175, endPoint y: 154, distance: 20.0
drag, startPoint x: 175, startPoint y: 154, endPoint x: 126, endPoint y: 153, distance: 48.9
drag, startPoint x: 126, startPoint y: 153, endPoint x: 413, endPoint y: 186, distance: 288.3
click at [413, 186] on div "0 - 3 of 3" at bounding box center [305, 188] width 420 height 43
click at [114, 155] on div "Eamon Trebilcok" at bounding box center [178, 153] width 128 height 6
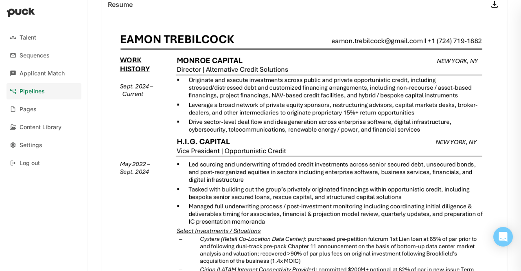
scroll to position [114, 0]
drag, startPoint x: 328, startPoint y: 39, endPoint x: 381, endPoint y: 37, distance: 52.6
drag, startPoint x: 381, startPoint y: 37, endPoint x: 316, endPoint y: 83, distance: 79.6
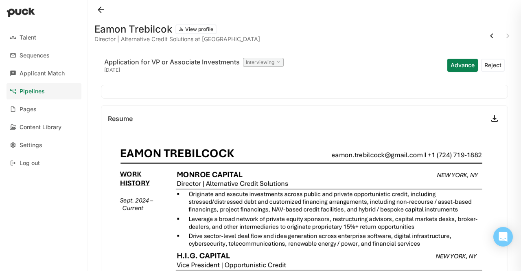
click at [41, 86] on link "Pipelines" at bounding box center [44, 91] width 75 height 16
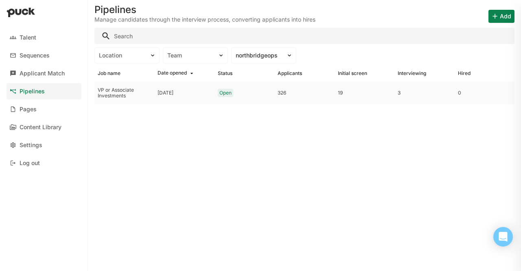
click at [125, 92] on div "VP or Associate Investments" at bounding box center [124, 93] width 53 height 12
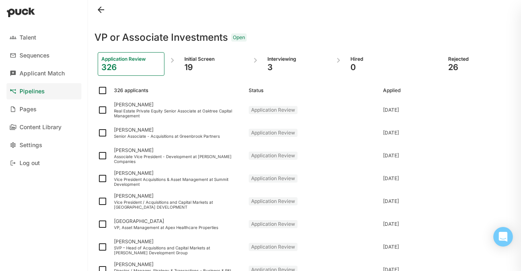
click at [191, 62] on div "Initial Screen" at bounding box center [214, 59] width 59 height 7
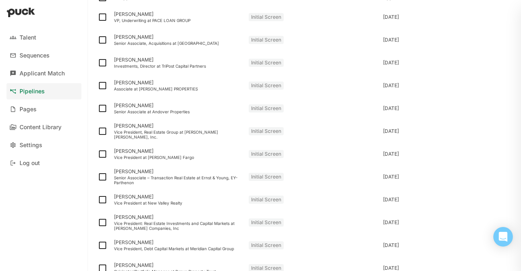
scroll to position [38, 0]
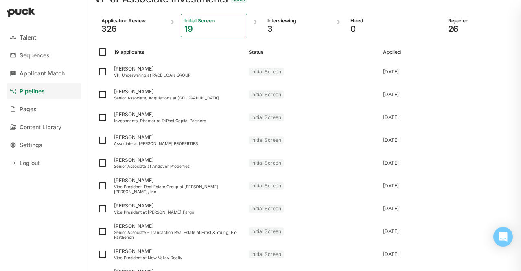
click at [141, 30] on div "326" at bounding box center [130, 29] width 59 height 10
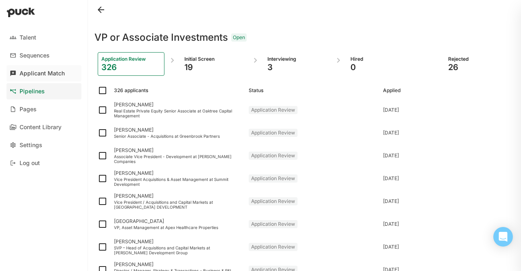
click at [32, 78] on link "Applicant Match" at bounding box center [44, 73] width 75 height 16
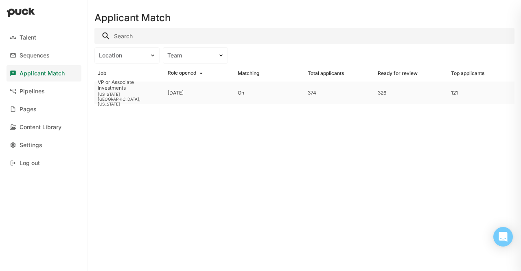
click at [105, 88] on div "VP or Associate Investments" at bounding box center [130, 85] width 64 height 12
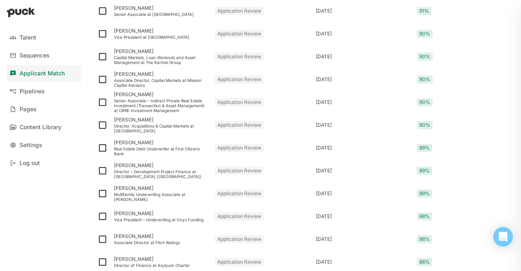
scroll to position [446, 0]
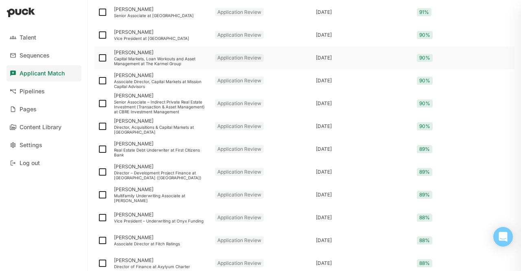
click at [117, 54] on div "[PERSON_NAME]" at bounding box center [161, 53] width 95 height 6
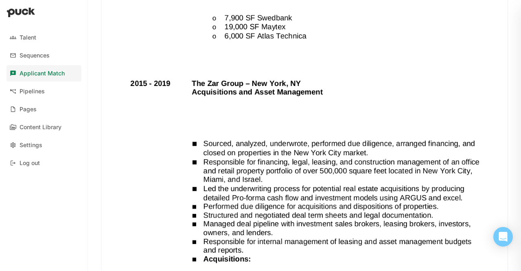
scroll to position [2174, 0]
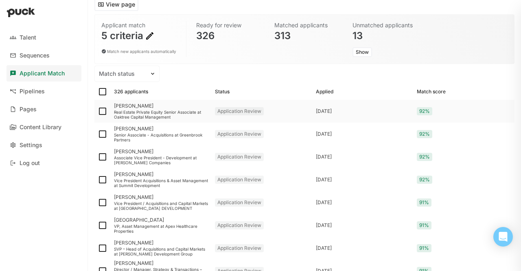
scroll to position [51, 0]
drag, startPoint x: 126, startPoint y: 113, endPoint x: 108, endPoint y: 115, distance: 18.4
click at [108, 115] on div at bounding box center [103, 110] width 16 height 23
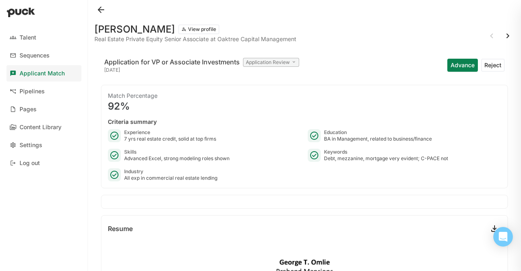
click at [489, 63] on button "Reject" at bounding box center [494, 65] width 24 height 13
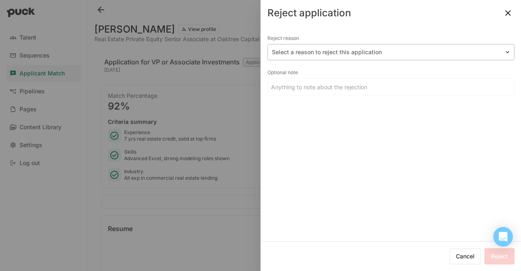
click at [385, 55] on div at bounding box center [386, 52] width 229 height 9
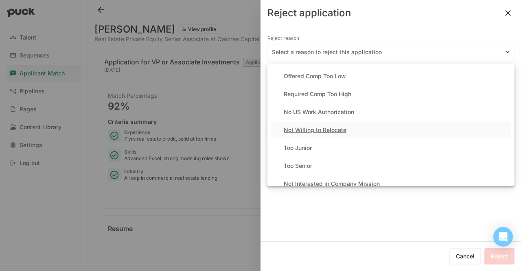
scroll to position [35, 0]
click at [366, 161] on div "Too Senior" at bounding box center [391, 165] width 241 height 16
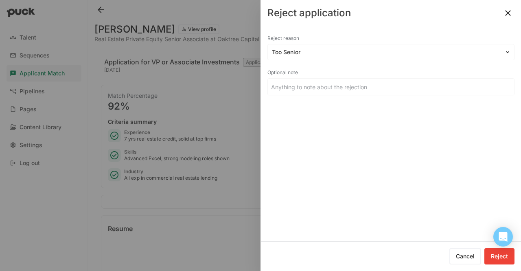
drag, startPoint x: 366, startPoint y: 158, endPoint x: 450, endPoint y: 167, distance: 84.5
drag, startPoint x: 450, startPoint y: 167, endPoint x: 506, endPoint y: 253, distance: 102.0
click at [506, 253] on button "Reject" at bounding box center [500, 256] width 30 height 16
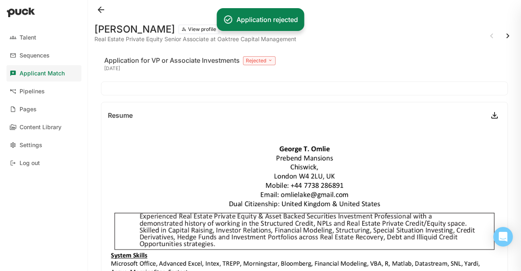
click at [504, 35] on button at bounding box center [508, 35] width 13 height 13
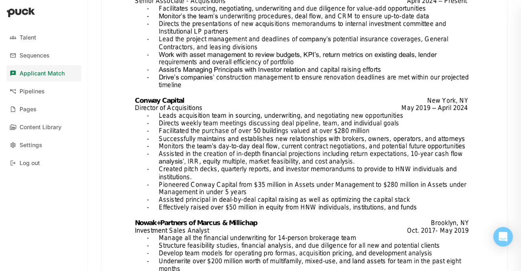
scroll to position [376, 0]
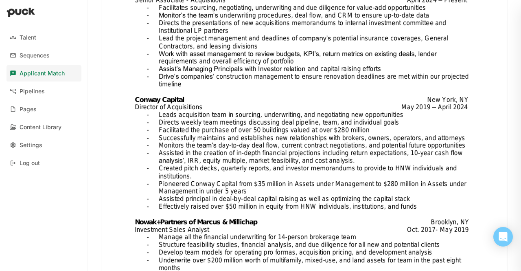
drag, startPoint x: 410, startPoint y: 89, endPoint x: 275, endPoint y: 101, distance: 135.0
click at [275, 101] on img at bounding box center [304, 129] width 407 height 526
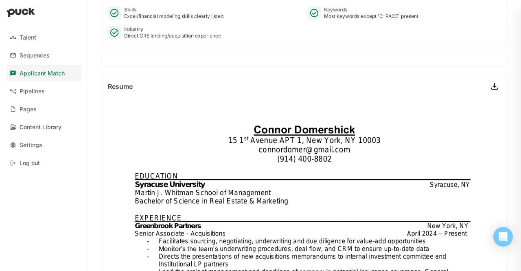
scroll to position [0, 0]
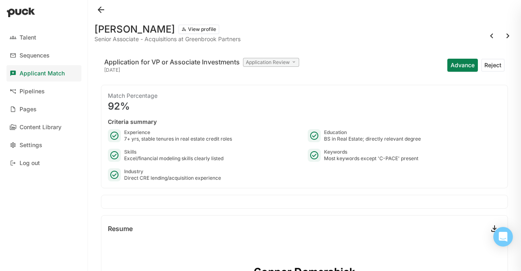
click at [491, 68] on button "Reject" at bounding box center [494, 65] width 24 height 13
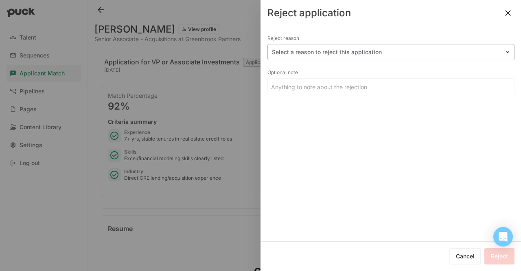
click at [396, 53] on div at bounding box center [386, 52] width 229 height 9
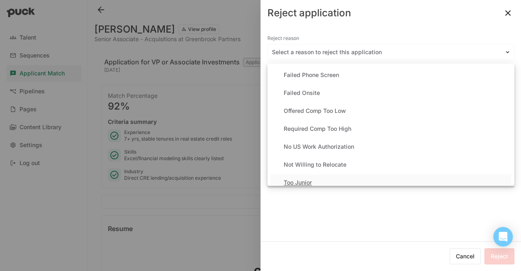
click at [339, 179] on div "Too Junior" at bounding box center [391, 182] width 241 height 16
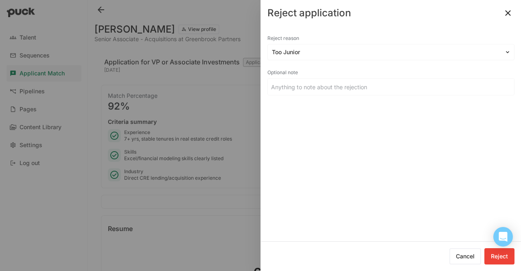
click at [497, 255] on button "Reject" at bounding box center [500, 256] width 30 height 16
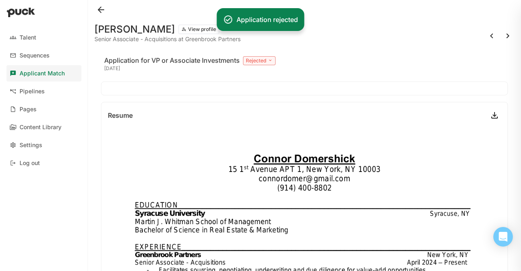
click at [502, 38] on button at bounding box center [508, 35] width 13 height 13
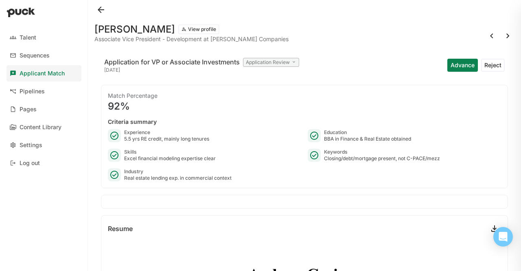
click at [450, 62] on button "Advance" at bounding box center [463, 65] width 31 height 13
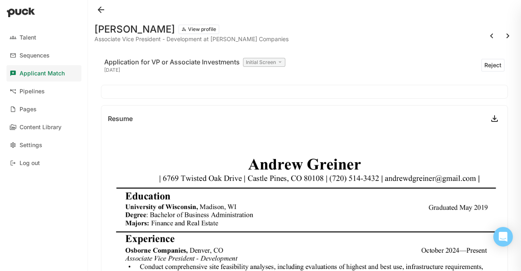
click at [502, 40] on button at bounding box center [508, 35] width 13 height 13
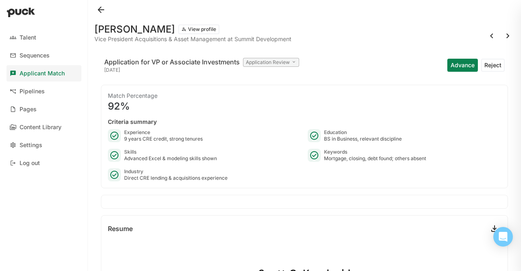
click at [486, 67] on button "Reject" at bounding box center [494, 65] width 24 height 13
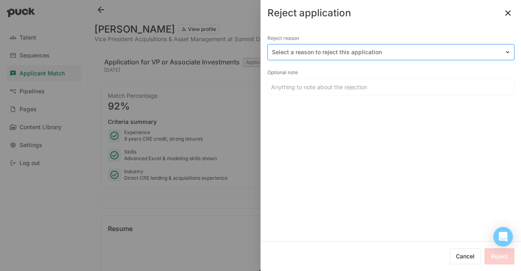
drag, startPoint x: 424, startPoint y: 51, endPoint x: 460, endPoint y: 47, distance: 35.3
click at [460, 47] on div "Select a reason to reject this application" at bounding box center [386, 52] width 237 height 12
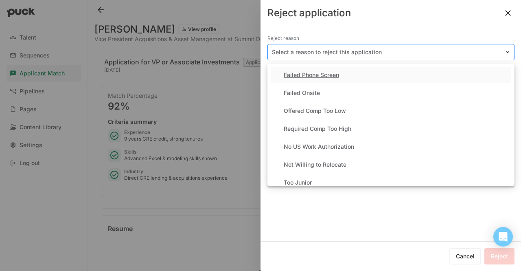
click at [460, 47] on div "Select a reason to reject this application" at bounding box center [386, 52] width 237 height 12
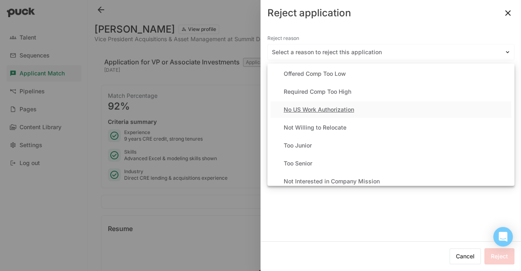
scroll to position [38, 0]
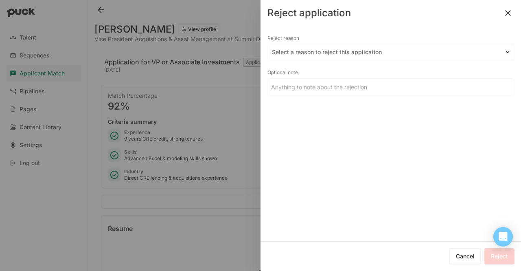
drag, startPoint x: 349, startPoint y: 156, endPoint x: 301, endPoint y: 68, distance: 100.2
click at [301, 68] on div "Optional note" at bounding box center [391, 72] width 247 height 11
click at [300, 40] on div "Reject reason" at bounding box center [391, 38] width 247 height 11
click at [297, 55] on div at bounding box center [386, 52] width 229 height 9
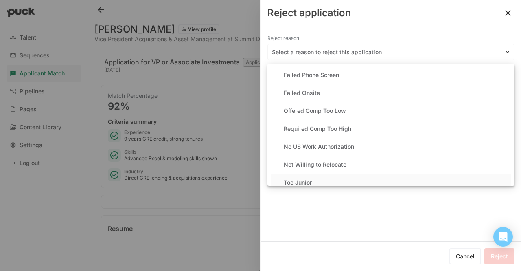
scroll to position [31, 0]
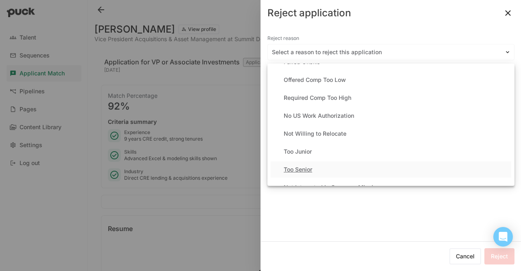
click at [310, 170] on div "Too Senior" at bounding box center [298, 169] width 29 height 7
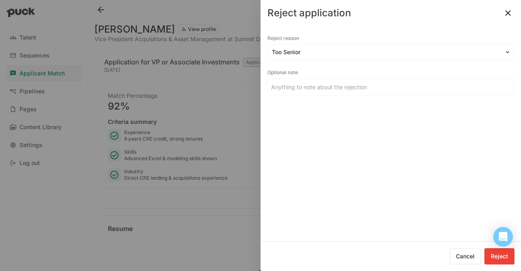
click at [493, 254] on button "Reject" at bounding box center [500, 256] width 30 height 16
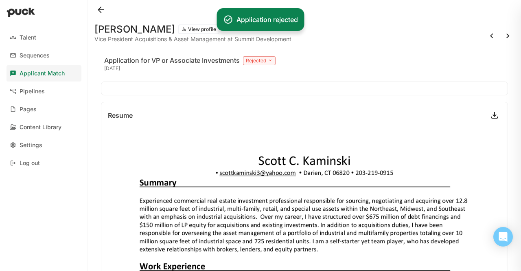
click at [502, 40] on button at bounding box center [508, 35] width 13 height 13
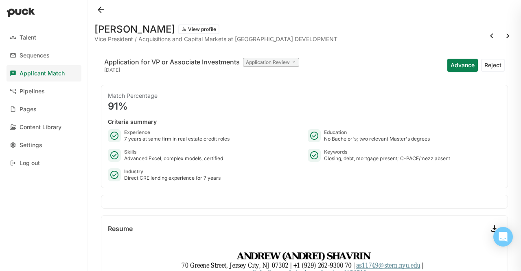
click at [493, 68] on button "Reject" at bounding box center [494, 65] width 24 height 13
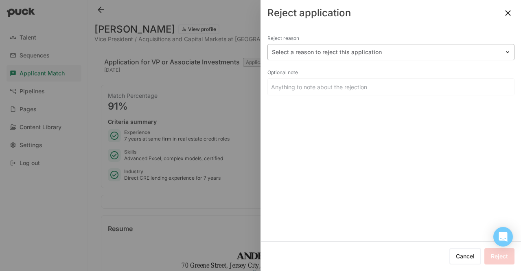
click at [375, 50] on div at bounding box center [386, 52] width 229 height 9
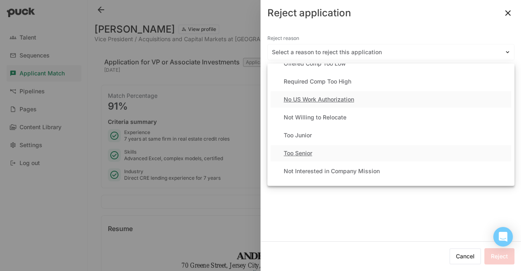
scroll to position [48, 0]
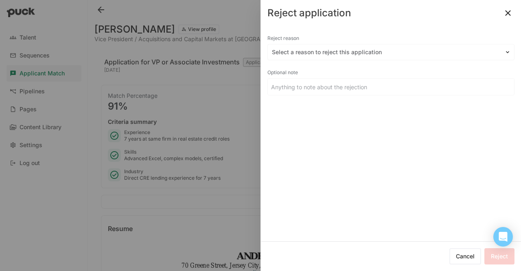
drag, startPoint x: 350, startPoint y: 127, endPoint x: 331, endPoint y: 177, distance: 53.9
click at [331, 177] on div "Reject reason Select a reason to reject this application Optional note" at bounding box center [391, 133] width 260 height 215
click at [364, 57] on div "Select a reason to reject this application" at bounding box center [386, 52] width 237 height 12
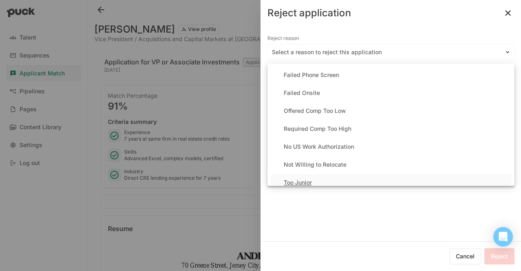
click at [314, 178] on div "Too Junior" at bounding box center [391, 182] width 241 height 16
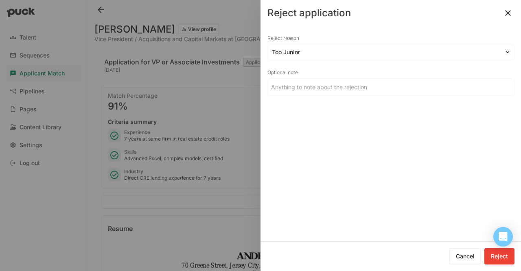
click at [500, 256] on button "Reject" at bounding box center [500, 256] width 30 height 16
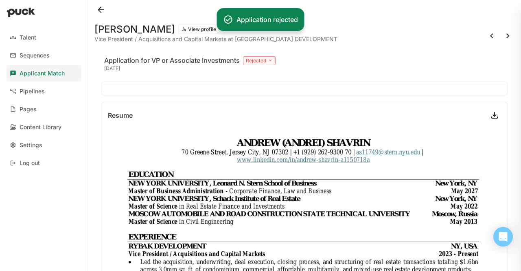
click at [502, 36] on button at bounding box center [508, 35] width 13 height 13
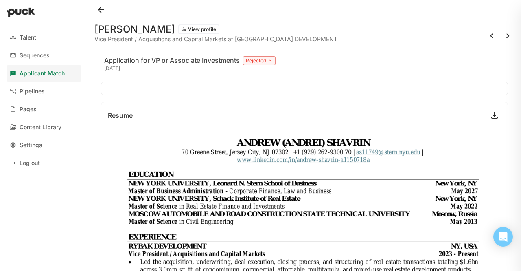
click at [502, 31] on button at bounding box center [508, 35] width 13 height 13
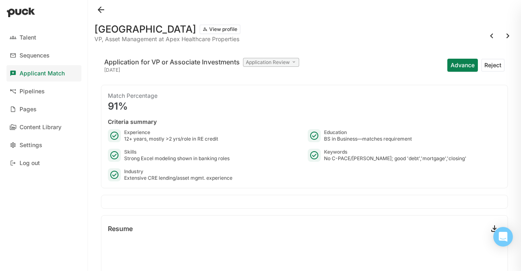
drag, startPoint x: 489, startPoint y: 65, endPoint x: 506, endPoint y: 55, distance: 19.5
click at [490, 63] on button "Reject" at bounding box center [494, 65] width 24 height 13
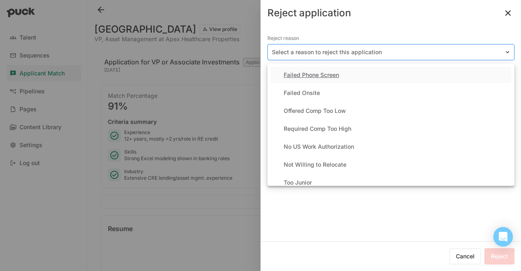
click at [459, 57] on div "Select a reason to reject this application" at bounding box center [386, 52] width 237 height 12
click at [424, 177] on div "Too Junior" at bounding box center [391, 182] width 241 height 16
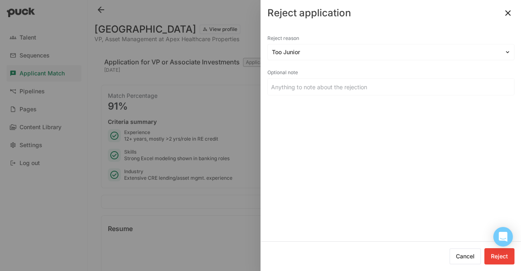
click at [494, 253] on button "Reject" at bounding box center [500, 256] width 30 height 16
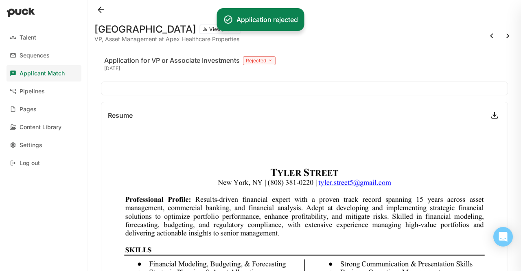
click at [502, 39] on button at bounding box center [508, 35] width 13 height 13
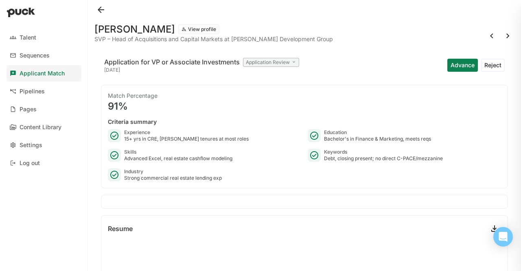
click at [489, 66] on button "Reject" at bounding box center [494, 65] width 24 height 13
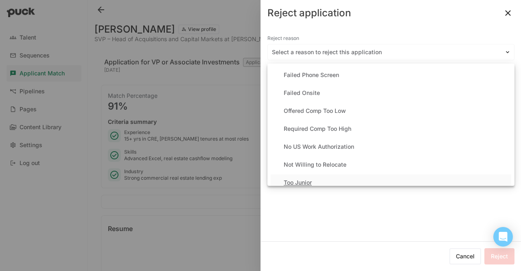
drag, startPoint x: 354, startPoint y: 56, endPoint x: 301, endPoint y: 177, distance: 132.1
click at [301, 177] on div "Too Junior" at bounding box center [391, 182] width 241 height 16
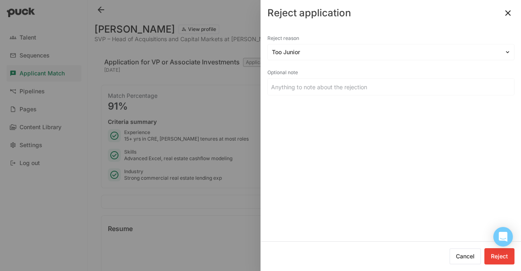
click at [508, 263] on button "Reject" at bounding box center [500, 256] width 30 height 16
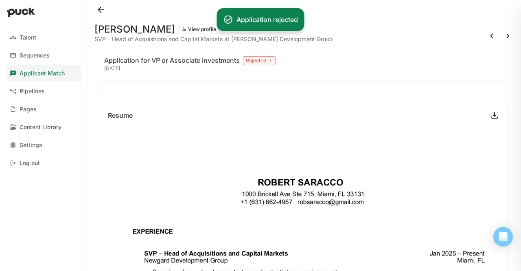
click at [502, 36] on button at bounding box center [508, 35] width 13 height 13
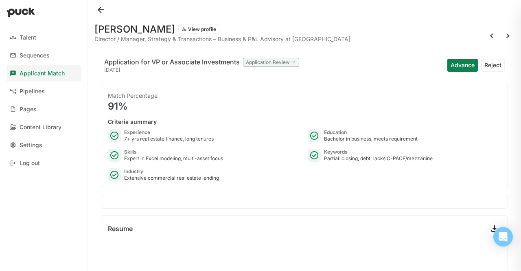
click at [502, 36] on button at bounding box center [508, 35] width 13 height 13
click at [495, 73] on div "Advance Reject" at bounding box center [476, 65] width 57 height 20
click at [494, 65] on button "Reject" at bounding box center [494, 65] width 24 height 13
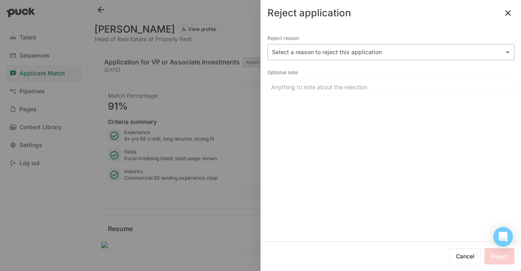
click at [382, 48] on div at bounding box center [386, 52] width 229 height 9
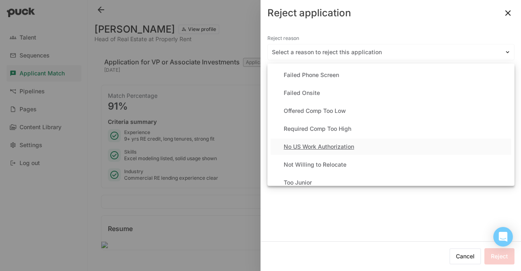
drag, startPoint x: 346, startPoint y: 134, endPoint x: 348, endPoint y: 149, distance: 14.8
click at [348, 149] on div "Failed Phone Screen Failed Onsite Offered Comp Too Low Required Comp Too High N…" at bounding box center [391, 125] width 247 height 122
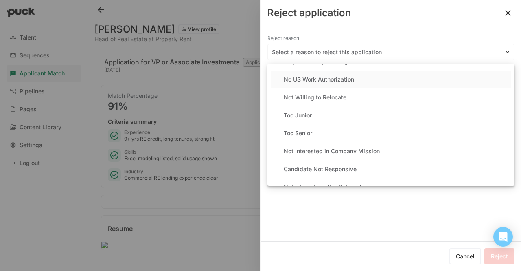
scroll to position [68, 0]
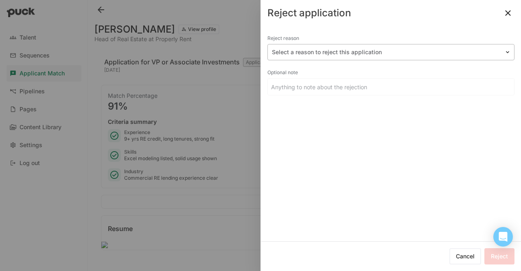
drag, startPoint x: 330, startPoint y: 114, endPoint x: 313, endPoint y: 59, distance: 57.1
click at [313, 59] on div "Select a reason to reject this application" at bounding box center [391, 52] width 247 height 16
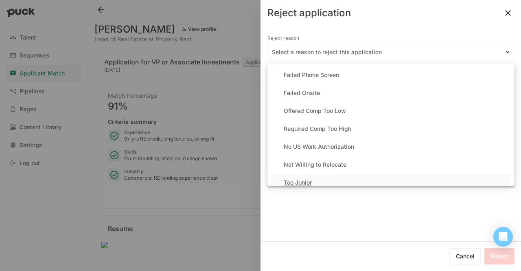
click at [320, 179] on div "Too Junior" at bounding box center [391, 182] width 241 height 16
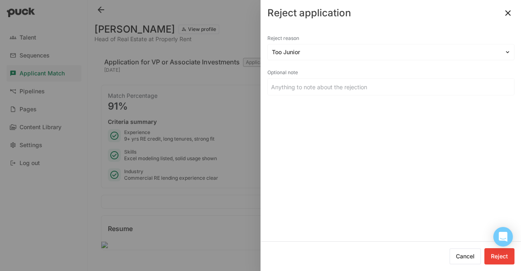
click at [502, 254] on button "Reject" at bounding box center [500, 256] width 30 height 16
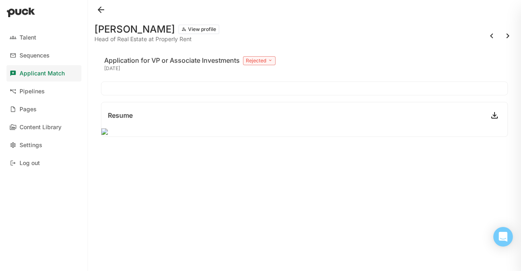
click at [505, 35] on button at bounding box center [508, 35] width 13 height 13
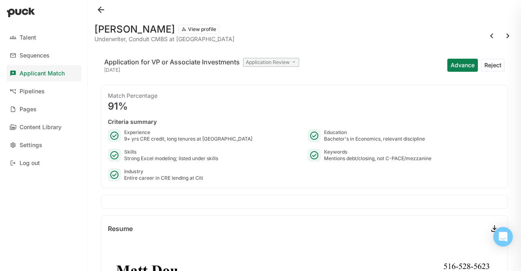
click at [448, 58] on div "Advance Reject" at bounding box center [476, 65] width 57 height 20
click at [448, 62] on button "Advance" at bounding box center [463, 65] width 31 height 13
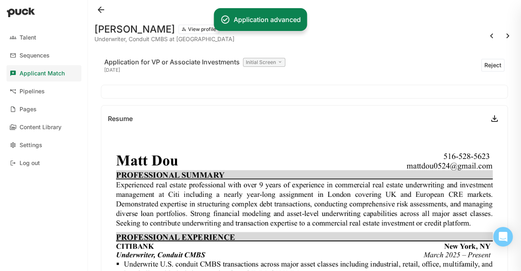
click at [446, 62] on div "Application for VP or Associate Investments Initial Screen [DATE] Reject" at bounding box center [304, 65] width 407 height 26
click at [504, 34] on button at bounding box center [508, 35] width 13 height 13
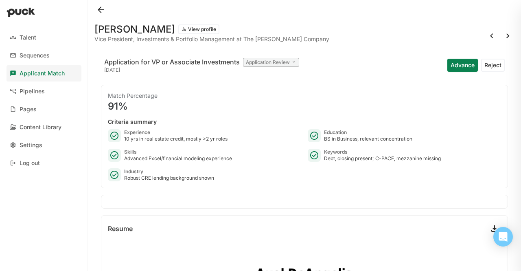
click at [493, 65] on button "Reject" at bounding box center [494, 65] width 24 height 13
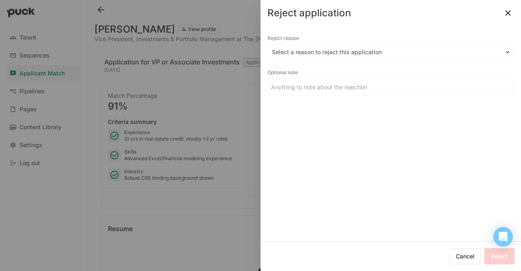
drag, startPoint x: 406, startPoint y: 50, endPoint x: 423, endPoint y: 124, distance: 75.8
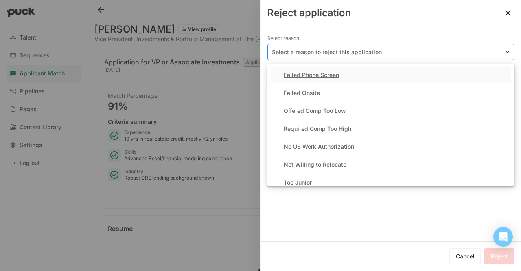
drag, startPoint x: 423, startPoint y: 124, endPoint x: 376, endPoint y: 48, distance: 88.7
click at [376, 48] on div at bounding box center [386, 52] width 229 height 9
click at [327, 179] on div "Too Junior" at bounding box center [391, 182] width 241 height 16
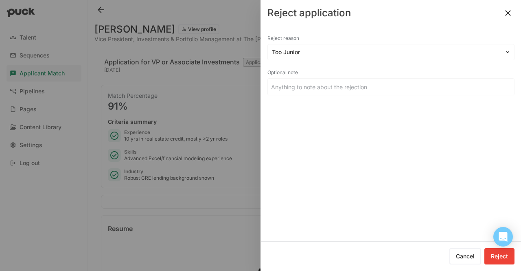
click at [487, 252] on button "Reject" at bounding box center [500, 256] width 30 height 16
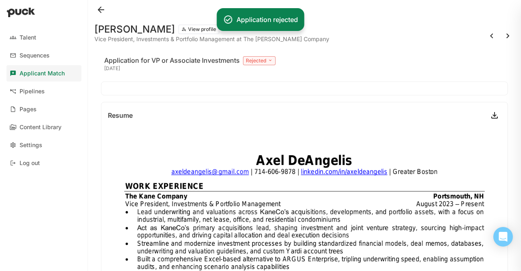
click at [502, 37] on button at bounding box center [508, 35] width 13 height 13
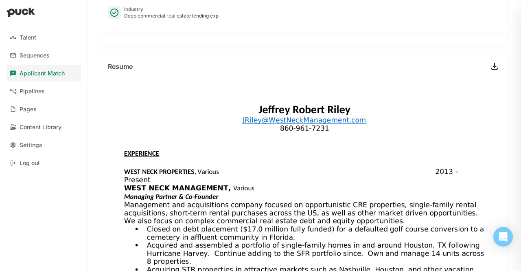
scroll to position [163, 0]
drag, startPoint x: 486, startPoint y: 68, endPoint x: 491, endPoint y: 65, distance: 6.2
click at [491, 65] on link at bounding box center [494, 65] width 13 height 13
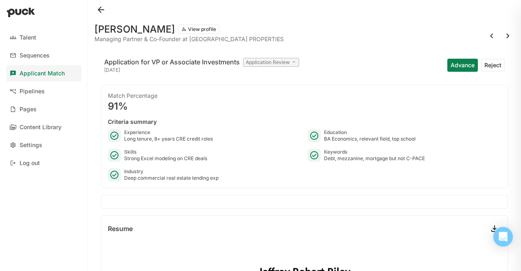
click at [487, 65] on button "Reject" at bounding box center [494, 65] width 24 height 13
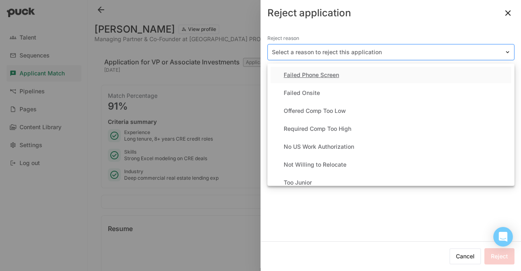
click at [396, 53] on div at bounding box center [386, 52] width 229 height 9
click at [341, 181] on div "Too Junior" at bounding box center [391, 182] width 241 height 16
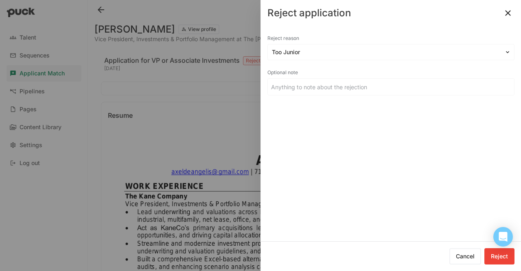
click at [495, 256] on button "Reject" at bounding box center [500, 256] width 30 height 16
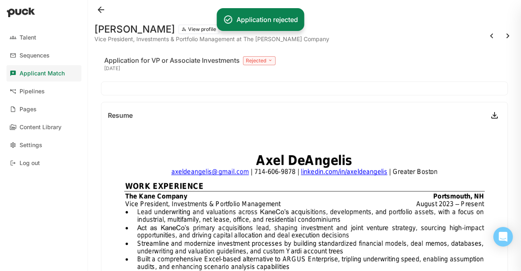
click at [502, 33] on button at bounding box center [508, 35] width 13 height 13
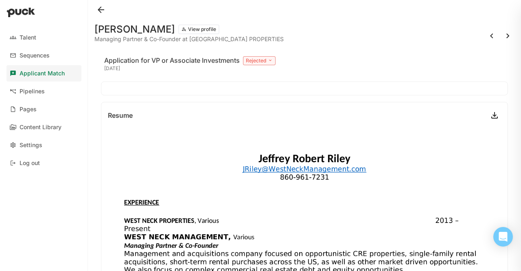
click at [502, 33] on button at bounding box center [508, 35] width 13 height 13
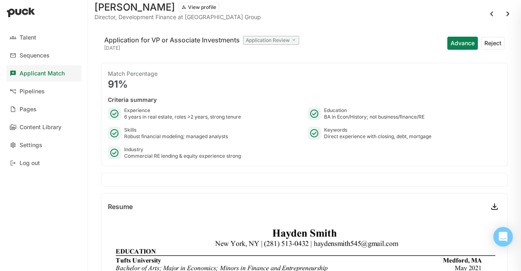
scroll to position [19, 0]
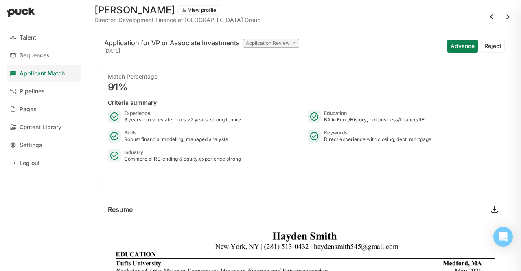
click at [488, 209] on link at bounding box center [494, 209] width 13 height 13
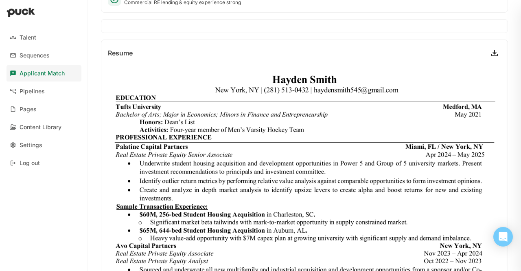
scroll to position [0, 0]
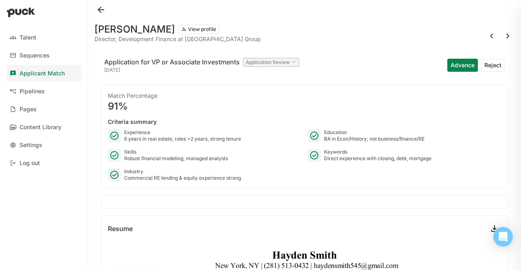
click at [178, 31] on button "View profile" at bounding box center [198, 29] width 41 height 10
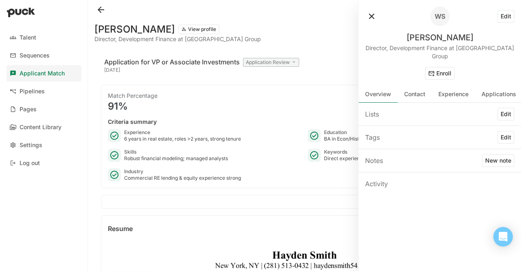
click at [514, 10] on button "Edit" at bounding box center [506, 16] width 17 height 13
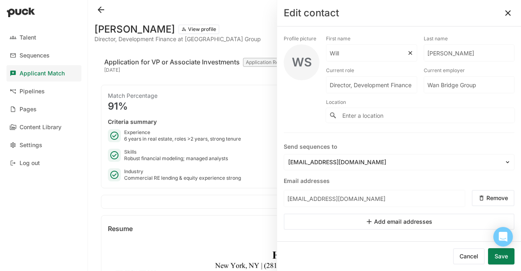
click at [374, 61] on input "Will" at bounding box center [367, 53] width 81 height 16
type input "[PERSON_NAME]"
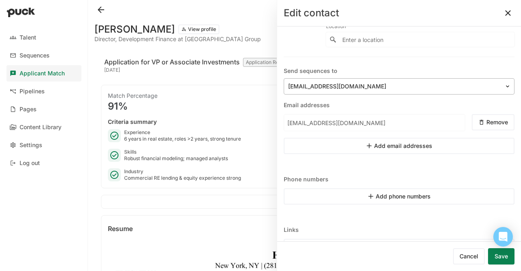
scroll to position [24, 0]
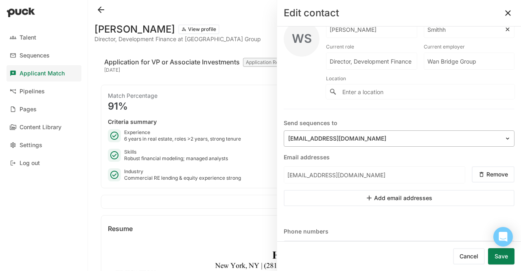
type input "Smithh"
click at [350, 135] on div at bounding box center [394, 138] width 212 height 9
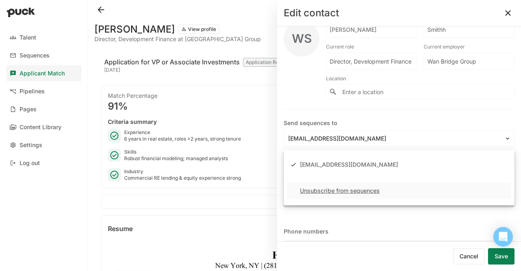
click at [336, 189] on div "Unsubscribe from sequences" at bounding box center [340, 190] width 80 height 7
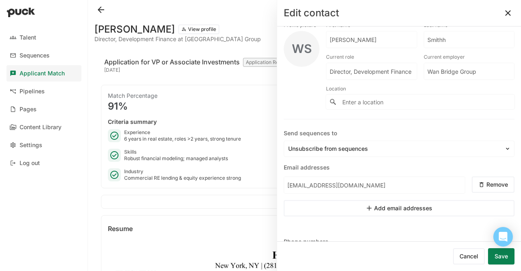
scroll to position [13, 0]
click at [428, 71] on input "Wan Bridge Group" at bounding box center [464, 72] width 81 height 16
click at [388, 75] on input "Director, Development Finance" at bounding box center [372, 72] width 90 height 16
click at [448, 38] on input "Smithh" at bounding box center [464, 40] width 81 height 16
type input "[PERSON_NAME]"
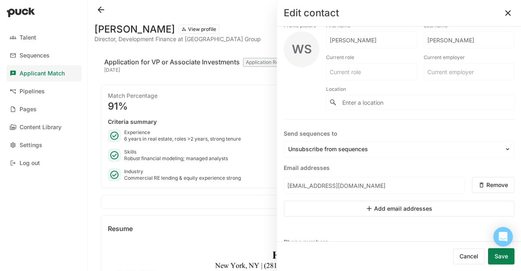
click at [508, 255] on button "Save" at bounding box center [501, 256] width 26 height 16
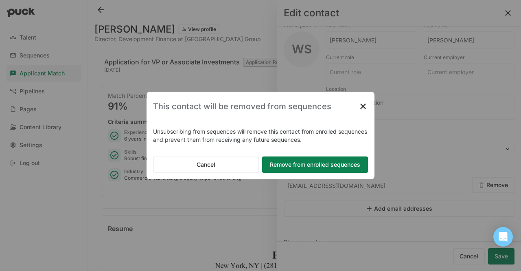
click at [346, 163] on button "Remove from enrolled sequences" at bounding box center [315, 164] width 106 height 16
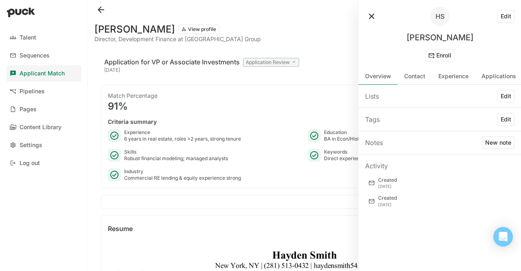
click at [377, 18] on button at bounding box center [371, 16] width 13 height 13
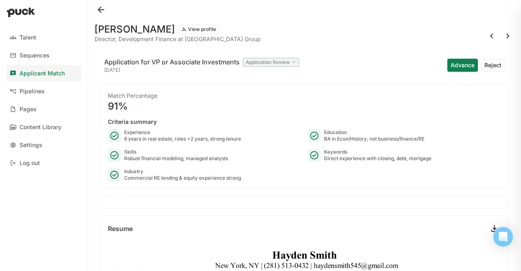
click at [458, 67] on button "Advance" at bounding box center [463, 65] width 31 height 13
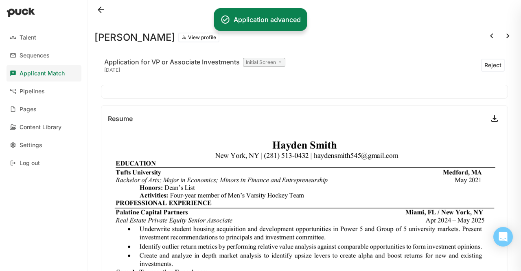
click at [502, 34] on button at bounding box center [508, 35] width 13 height 13
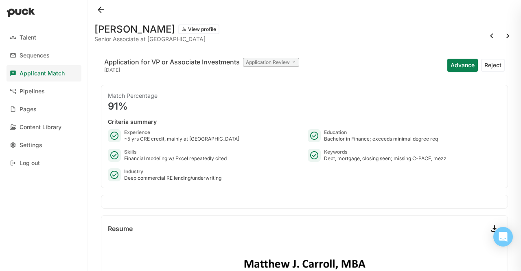
click at [460, 64] on button "Advance" at bounding box center [463, 65] width 31 height 13
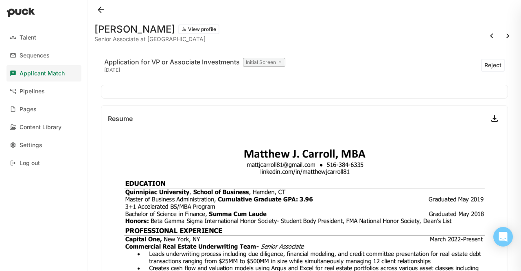
click at [509, 40] on div "[PERSON_NAME] View profile Senior Associate at Capital One Application for VP o…" at bounding box center [304, 135] width 433 height 271
click at [502, 38] on button at bounding box center [508, 35] width 13 height 13
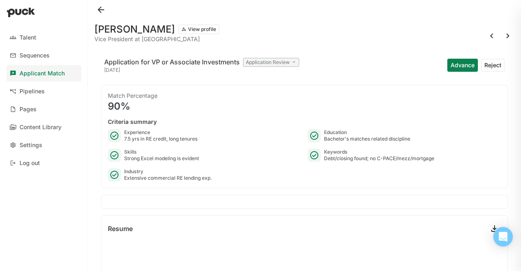
click at [483, 66] on button "Reject" at bounding box center [494, 65] width 24 height 13
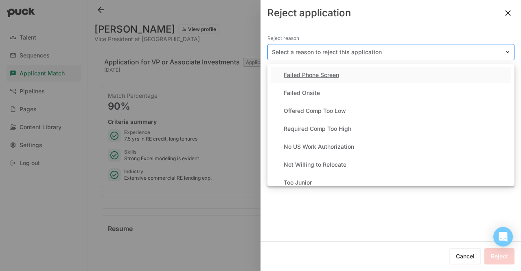
click at [347, 46] on div "Select a reason to reject this application" at bounding box center [391, 52] width 247 height 16
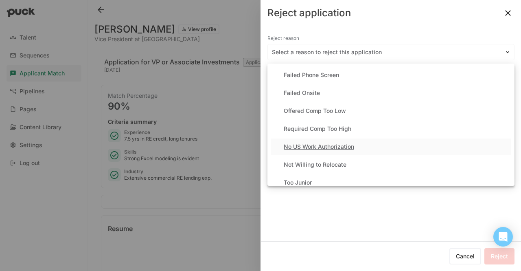
scroll to position [94, 0]
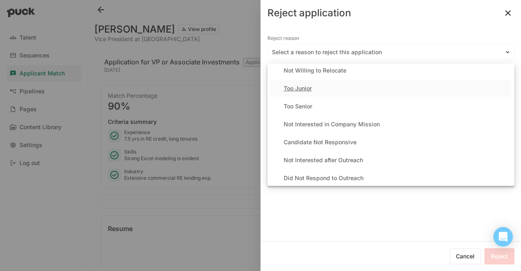
click at [314, 92] on div "Too Junior" at bounding box center [391, 88] width 241 height 16
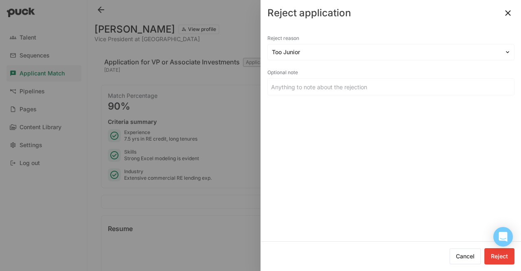
click at [496, 250] on button "Reject" at bounding box center [500, 256] width 30 height 16
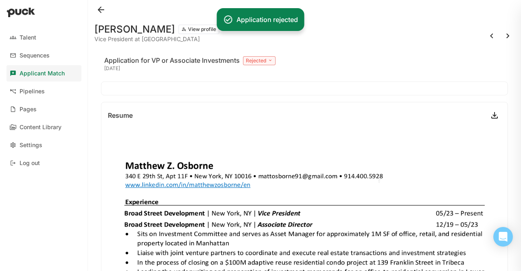
click at [503, 33] on button at bounding box center [508, 35] width 13 height 13
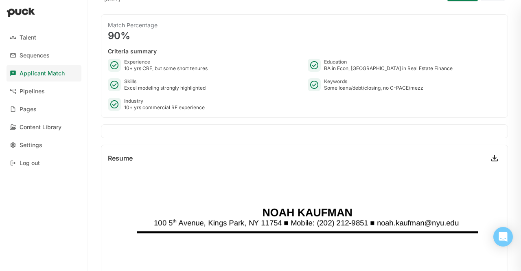
scroll to position [15, 0]
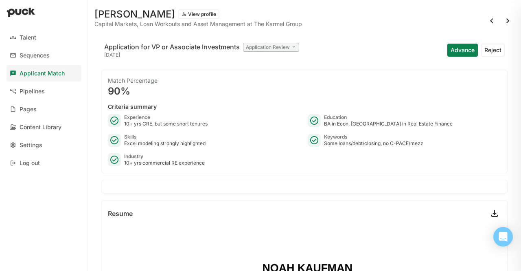
click at [485, 50] on button "Reject" at bounding box center [494, 50] width 24 height 13
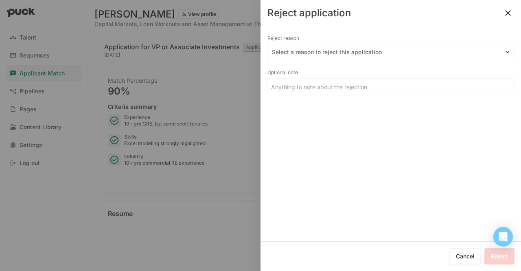
click at [227, 172] on div at bounding box center [260, 135] width 521 height 271
click at [510, 18] on button at bounding box center [508, 13] width 13 height 13
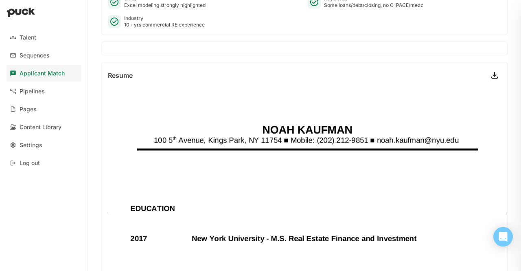
scroll to position [0, 0]
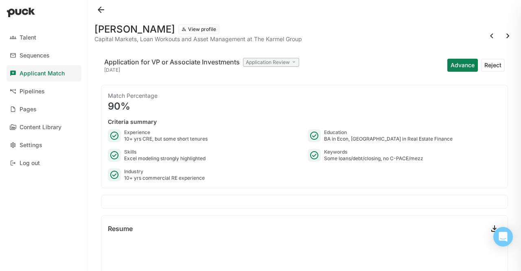
click at [492, 65] on button "Reject" at bounding box center [494, 65] width 24 height 13
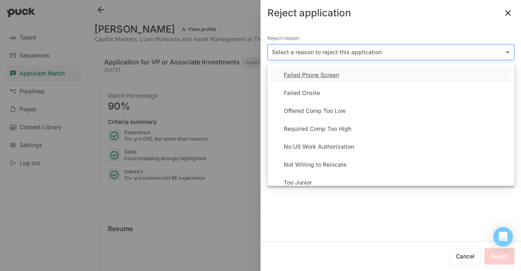
click at [403, 52] on div at bounding box center [386, 52] width 229 height 9
click at [360, 183] on div "Too Junior" at bounding box center [391, 182] width 241 height 16
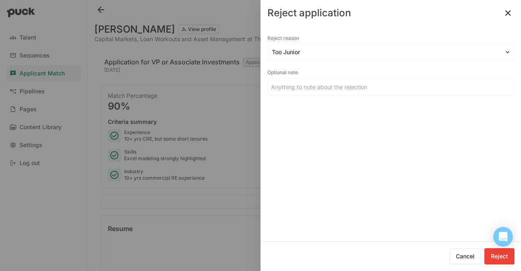
click at [490, 259] on button "Reject" at bounding box center [500, 256] width 30 height 16
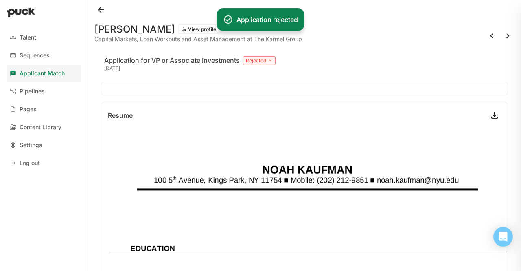
click at [502, 38] on button at bounding box center [508, 35] width 13 height 13
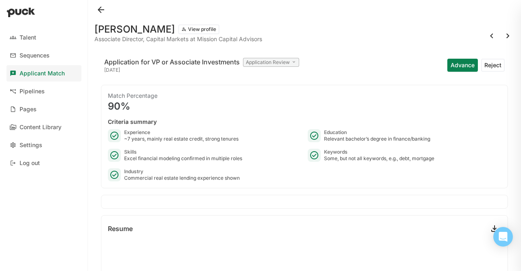
click at [464, 66] on button "Advance" at bounding box center [463, 65] width 31 height 13
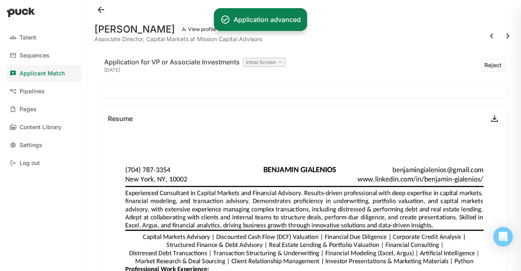
click at [502, 33] on button at bounding box center [508, 35] width 13 height 13
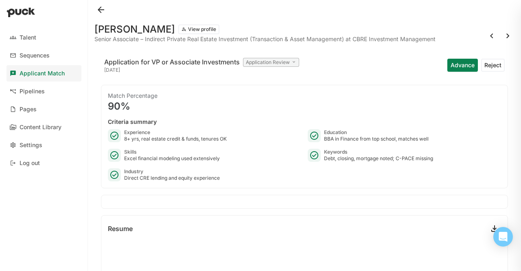
click at [451, 69] on button "Advance" at bounding box center [463, 65] width 31 height 13
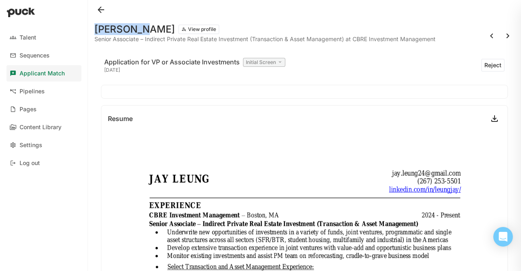
drag, startPoint x: 97, startPoint y: 31, endPoint x: 143, endPoint y: 32, distance: 46.0
click at [143, 32] on div "[PERSON_NAME] View profile" at bounding box center [265, 29] width 341 height 10
copy h1 "[PERSON_NAME]"
click at [502, 32] on button at bounding box center [508, 35] width 13 height 13
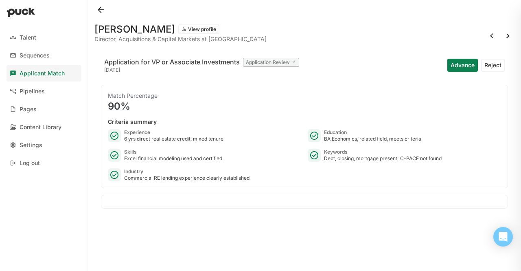
click at [458, 68] on button "Advance" at bounding box center [463, 65] width 31 height 13
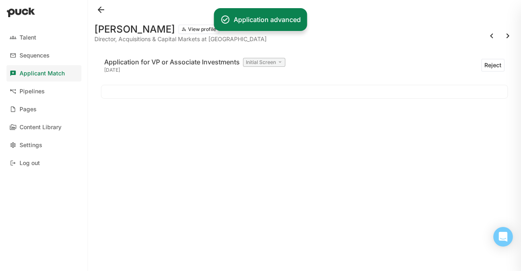
click at [506, 33] on button at bounding box center [508, 35] width 13 height 13
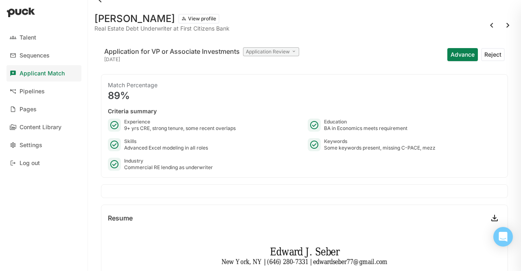
scroll to position [38, 0]
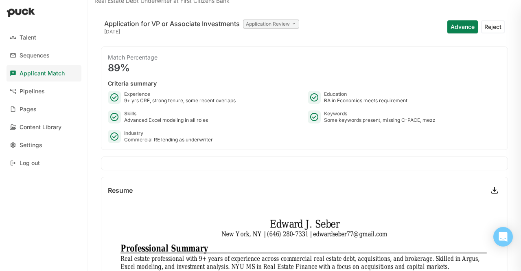
click at [455, 29] on button "Advance" at bounding box center [463, 26] width 31 height 13
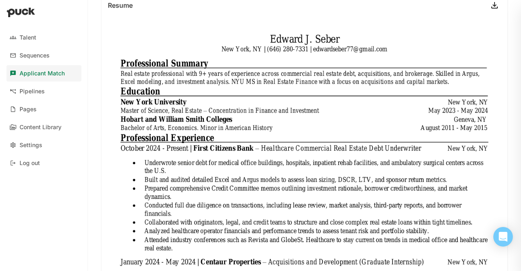
scroll to position [0, 0]
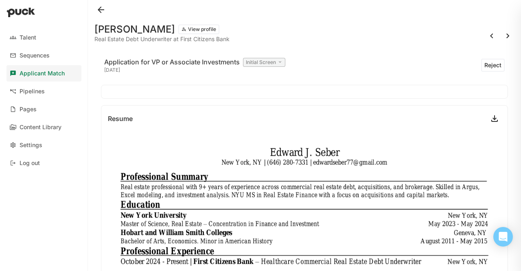
click at [502, 31] on button at bounding box center [508, 35] width 13 height 13
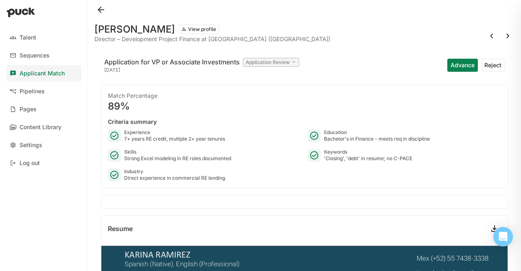
click at [490, 66] on button "Reject" at bounding box center [494, 65] width 24 height 13
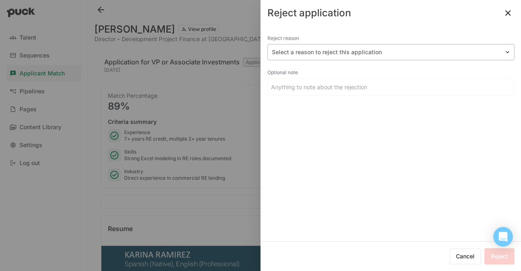
click at [363, 54] on div at bounding box center [386, 52] width 229 height 9
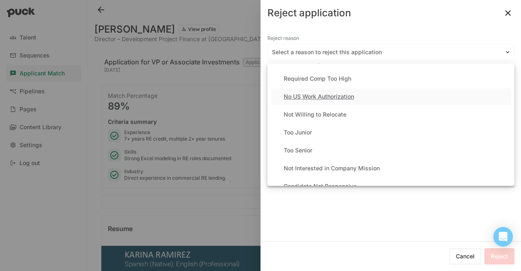
scroll to position [51, 0]
click at [338, 139] on div "Too Junior" at bounding box center [391, 132] width 241 height 16
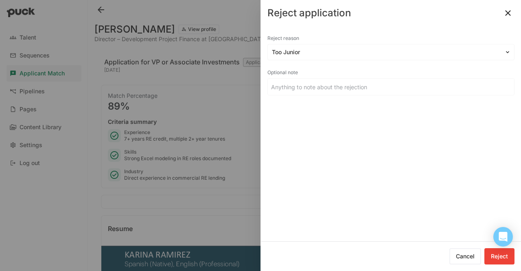
click at [501, 262] on button "Reject" at bounding box center [500, 256] width 30 height 16
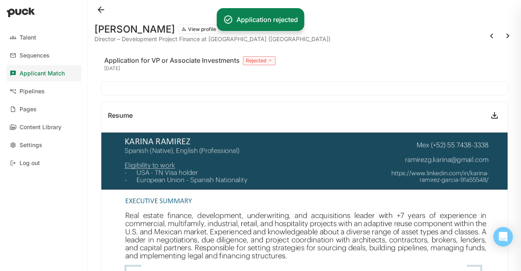
click at [502, 42] on button at bounding box center [508, 35] width 13 height 13
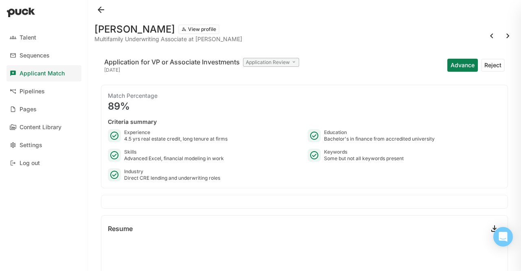
click at [150, 33] on h1 "[PERSON_NAME]" at bounding box center [135, 29] width 81 height 10
copy div "[PERSON_NAME] View profile"
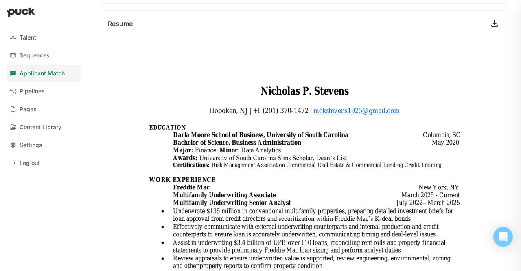
scroll to position [205, 0]
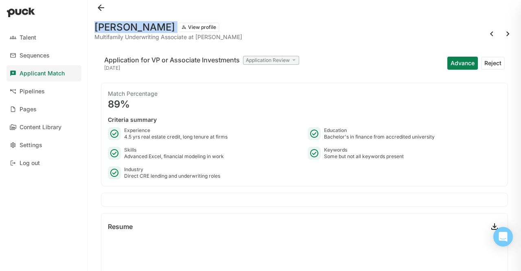
scroll to position [2, 0]
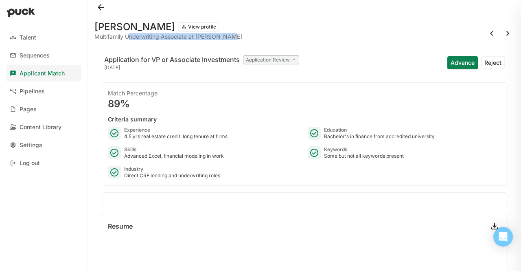
drag, startPoint x: 235, startPoint y: 38, endPoint x: 130, endPoint y: 35, distance: 104.7
click at [130, 35] on div "[PERSON_NAME] View profile Multifamily Underwriting Associate at [PERSON_NAME]" at bounding box center [305, 30] width 420 height 26
click at [464, 60] on button "Advance" at bounding box center [463, 62] width 31 height 13
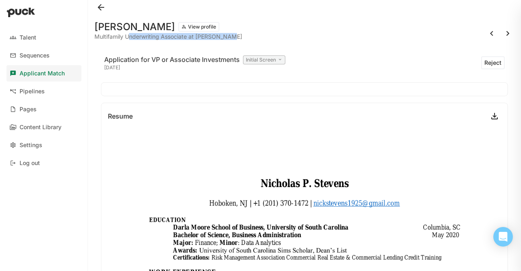
click at [502, 40] on button at bounding box center [508, 33] width 13 height 13
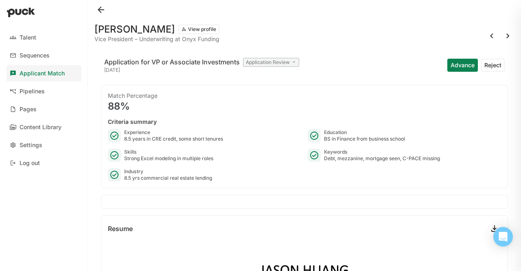
click at [449, 62] on button "Advance" at bounding box center [463, 65] width 31 height 13
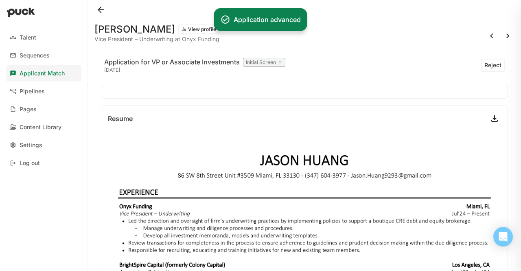
click at [502, 34] on button at bounding box center [508, 35] width 13 height 13
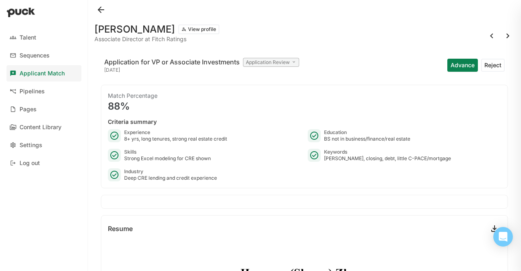
click at [458, 63] on button "Advance" at bounding box center [463, 65] width 31 height 13
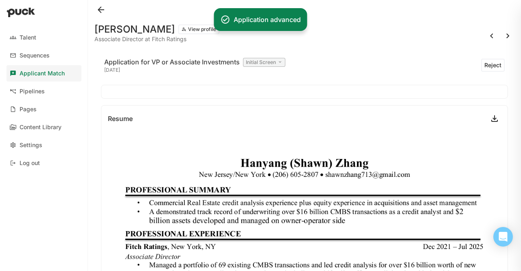
click at [502, 37] on button at bounding box center [508, 35] width 13 height 13
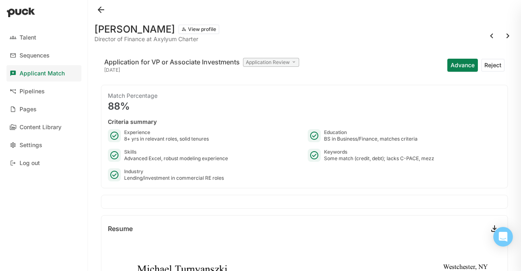
click at [483, 67] on button "Reject" at bounding box center [494, 65] width 24 height 13
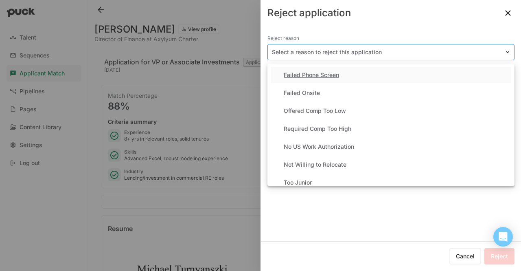
click at [391, 53] on div at bounding box center [386, 52] width 229 height 9
click at [355, 179] on div "Too Junior" at bounding box center [391, 182] width 241 height 16
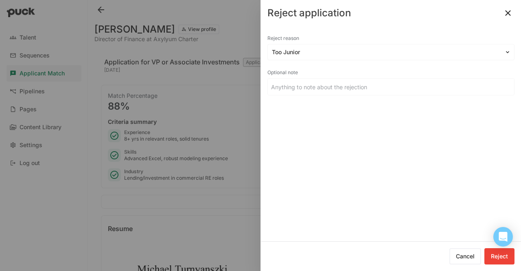
click at [500, 264] on button "Reject" at bounding box center [500, 256] width 30 height 16
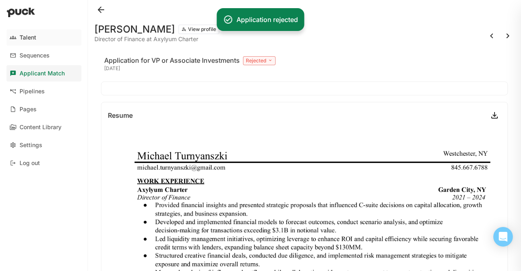
click at [26, 36] on div "Talent" at bounding box center [28, 37] width 17 height 7
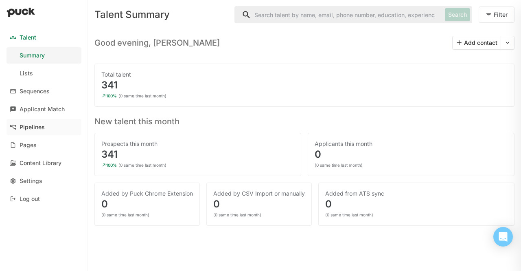
click at [41, 128] on div "Pipelines" at bounding box center [32, 127] width 25 height 7
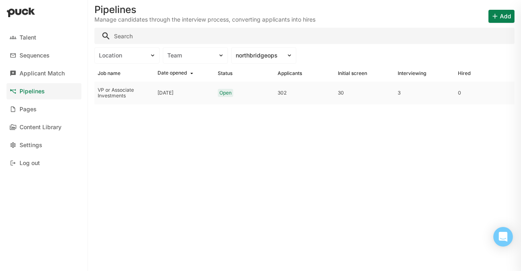
click at [118, 91] on div "VP or Associate Investments" at bounding box center [124, 93] width 53 height 12
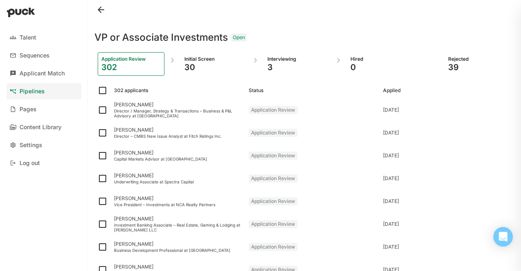
click at [210, 58] on div "Initial Screen" at bounding box center [214, 59] width 59 height 7
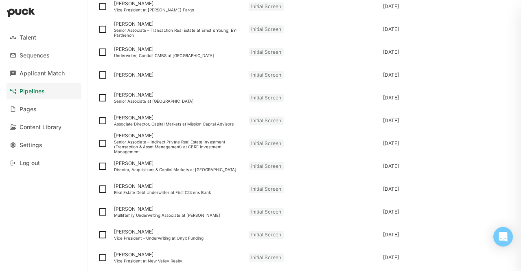
scroll to position [264, 0]
click at [101, 79] on div at bounding box center [103, 74] width 16 height 23
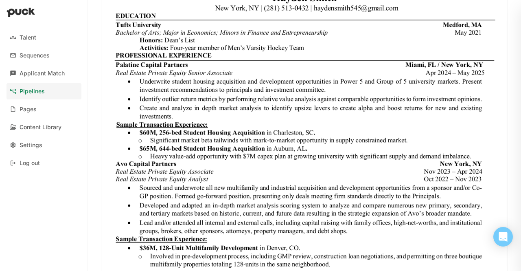
scroll to position [147, 0]
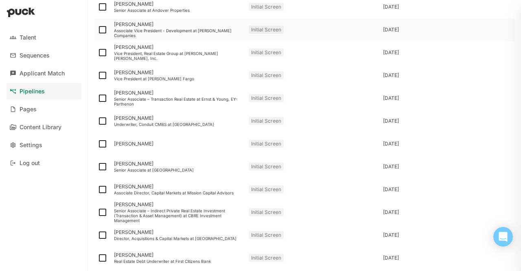
scroll to position [195, 0]
click at [103, 147] on img at bounding box center [103, 144] width 10 height 10
click at [98, 144] on input "checkbox" at bounding box center [97, 143] width 0 height 0
checkbox input "true"
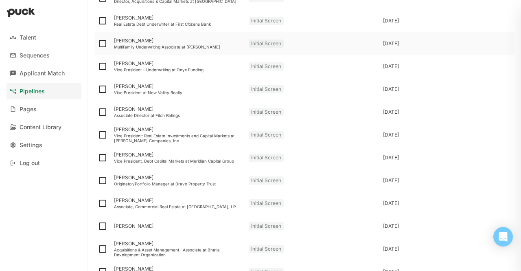
scroll to position [450, 0]
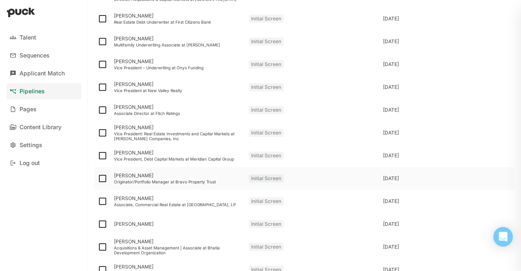
click at [101, 179] on img at bounding box center [103, 179] width 10 height 10
click at [98, 179] on input "checkbox" at bounding box center [97, 178] width 0 height 0
checkbox input "true"
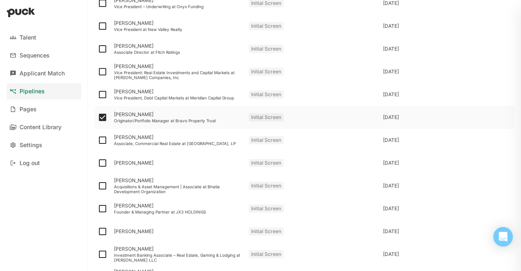
scroll to position [511, 0]
click at [103, 155] on div at bounding box center [103, 162] width 16 height 23
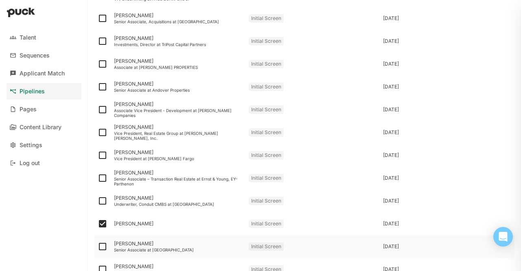
scroll to position [130, 0]
click at [126, 224] on div "[PERSON_NAME]" at bounding box center [178, 224] width 128 height 6
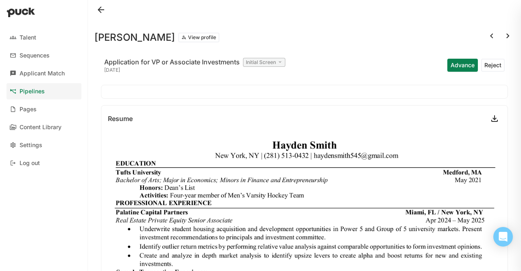
click at [457, 67] on button "Advance" at bounding box center [463, 65] width 31 height 13
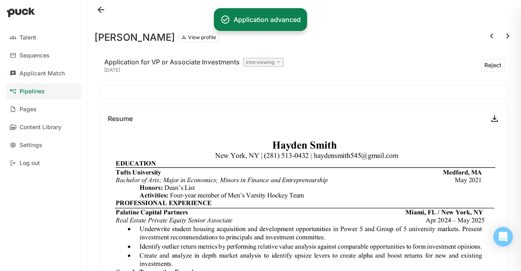
click at [103, 9] on button at bounding box center [101, 9] width 13 height 13
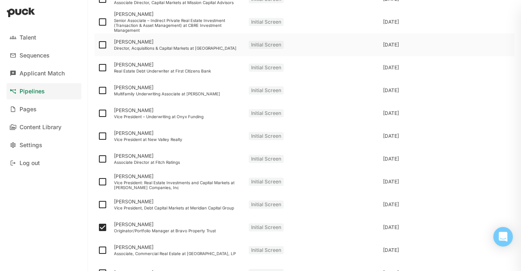
scroll to position [436, 0]
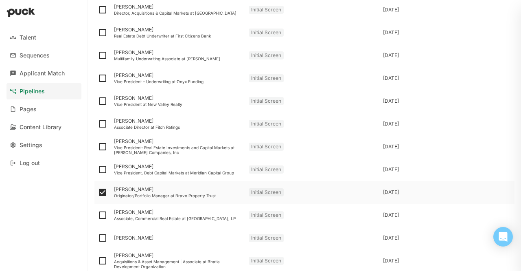
click at [124, 193] on div "Originator/Portfolio Manager at Bravo Property Trust" at bounding box center [178, 195] width 128 height 5
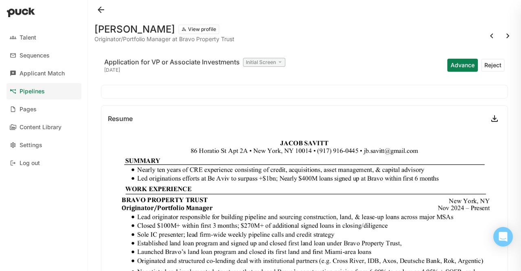
click at [452, 65] on button "Advance" at bounding box center [463, 65] width 31 height 13
click at [117, 11] on div at bounding box center [305, 10] width 420 height 20
click at [112, 10] on div at bounding box center [305, 10] width 420 height 20
click at [107, 10] on button at bounding box center [101, 9] width 13 height 13
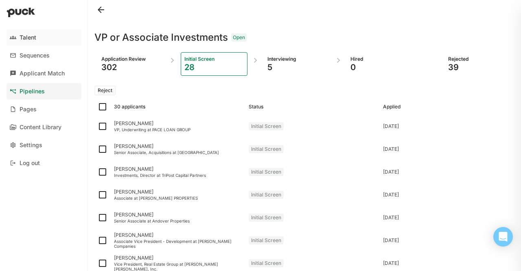
click at [34, 39] on div "Talent" at bounding box center [28, 37] width 17 height 7
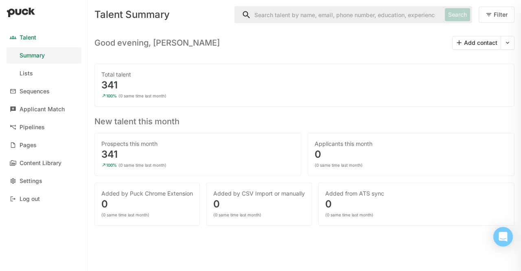
click at [377, 8] on input "Search" at bounding box center [338, 15] width 207 height 16
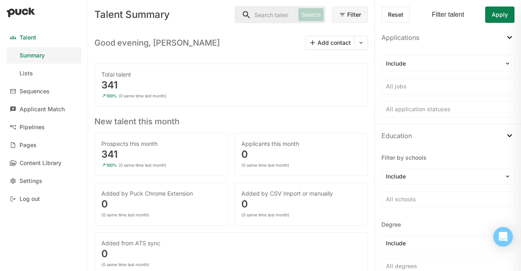
click at [376, 11] on div "Reset Filter talent Apply" at bounding box center [448, 13] width 146 height 26
click at [260, 13] on input "Search" at bounding box center [265, 15] width 60 height 16
type input "[PERSON_NAME]"
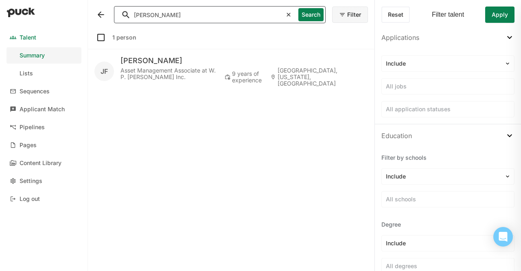
scroll to position [0, 0]
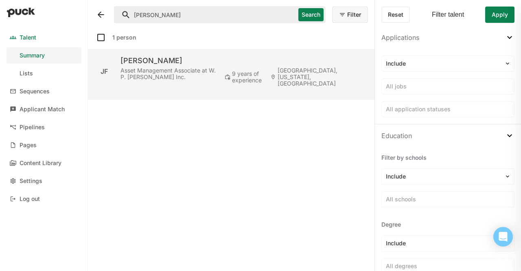
click at [185, 64] on div "[PERSON_NAME]" at bounding box center [245, 61] width 248 height 10
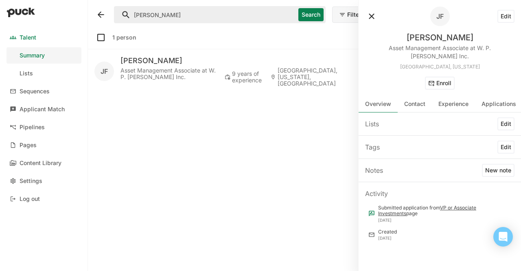
click at [457, 205] on link "VP or Associate Investments" at bounding box center [427, 211] width 98 height 12
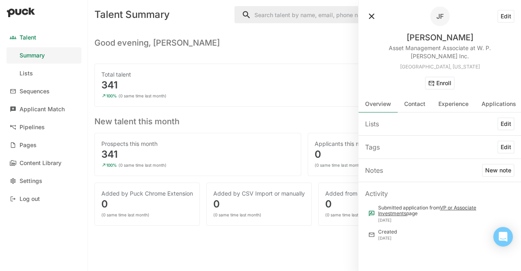
click at [504, 18] on button "Edit" at bounding box center [506, 16] width 17 height 13
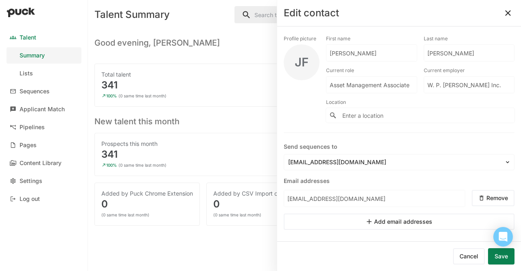
scroll to position [103, 0]
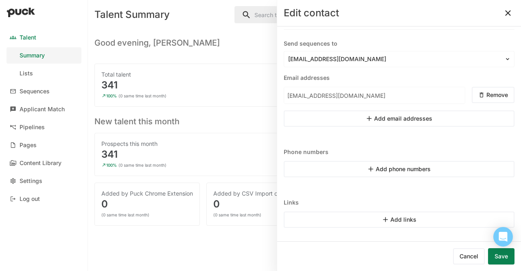
click at [506, 259] on button "Save" at bounding box center [501, 256] width 26 height 16
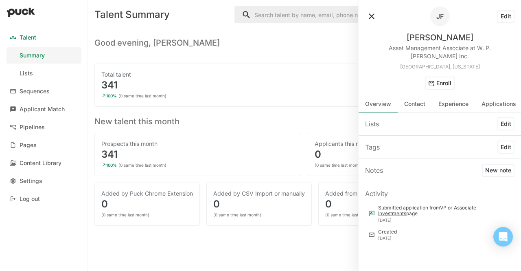
click at [506, 259] on div "Lists Edit Tags Edit Notes New note Activity Submitted application from VP or A…" at bounding box center [440, 191] width 163 height 158
click at [404, 205] on div "Submitted application from VP or Associate Investments page" at bounding box center [444, 211] width 133 height 12
click at [45, 105] on link "Applicant Match" at bounding box center [44, 109] width 75 height 16
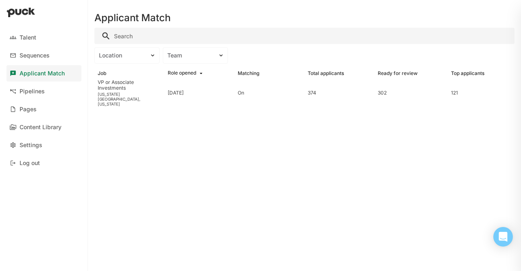
click at [133, 39] on input "Search" at bounding box center [305, 36] width 420 height 16
type input "[PERSON_NAME]"
click at [57, 71] on div "Applicant Match" at bounding box center [42, 73] width 45 height 7
click at [42, 84] on link "Pipelines" at bounding box center [44, 91] width 75 height 16
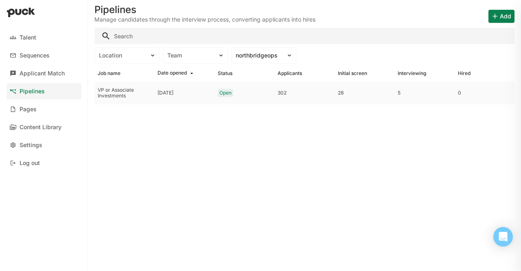
click at [125, 92] on div "VP or Associate Investments" at bounding box center [124, 93] width 53 height 12
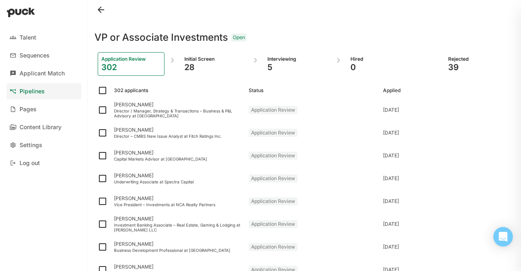
click at [197, 64] on div "28" at bounding box center [214, 67] width 59 height 10
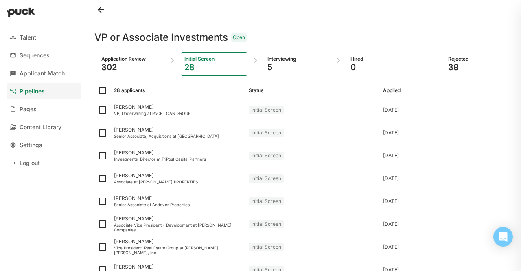
scroll to position [319, 0]
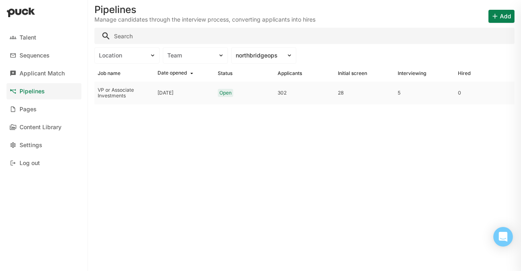
click at [116, 89] on div "VP or Associate Investments" at bounding box center [124, 93] width 53 height 12
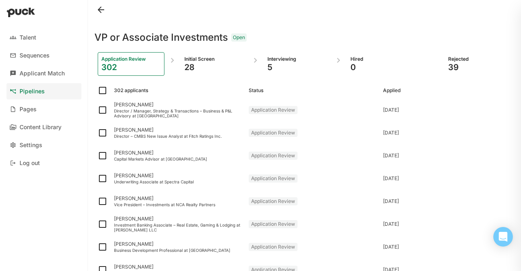
click at [200, 63] on div "28" at bounding box center [214, 67] width 59 height 10
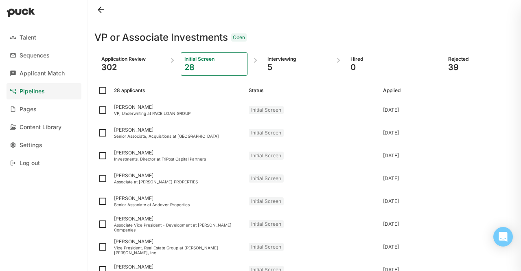
click at [141, 68] on div "302" at bounding box center [130, 67] width 59 height 10
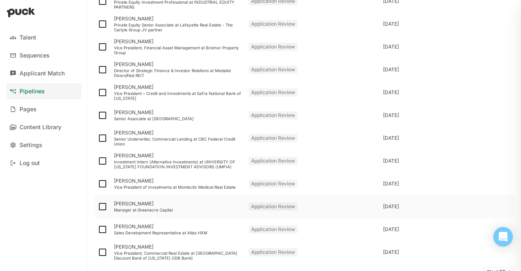
scroll to position [1021, 0]
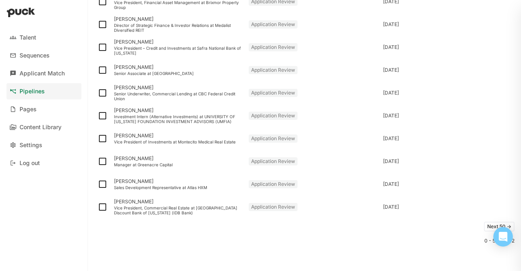
click at [485, 225] on button "Next 50 ->" at bounding box center [499, 227] width 31 height 10
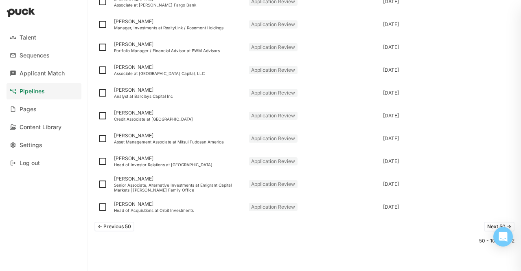
click at [487, 224] on button "Next 50 ->" at bounding box center [499, 227] width 31 height 10
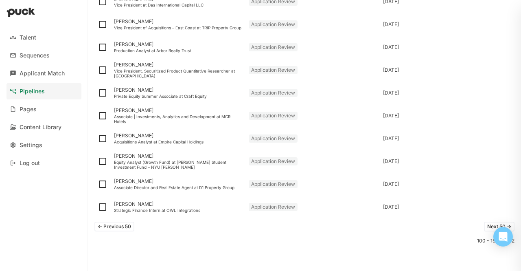
click at [488, 223] on button "Next 50 ->" at bounding box center [499, 227] width 31 height 10
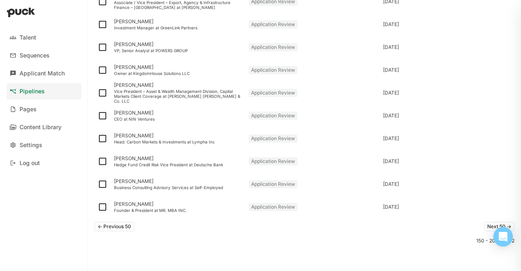
click at [484, 226] on button "Next 50 ->" at bounding box center [499, 227] width 31 height 10
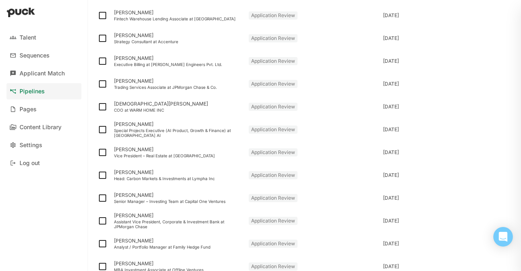
scroll to position [962, 0]
click at [480, 226] on div "[DATE]" at bounding box center [447, 220] width 135 height 23
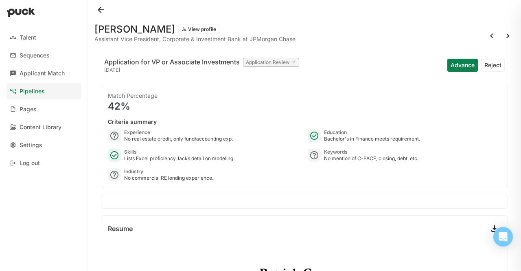
click at [99, 9] on button at bounding box center [101, 9] width 13 height 13
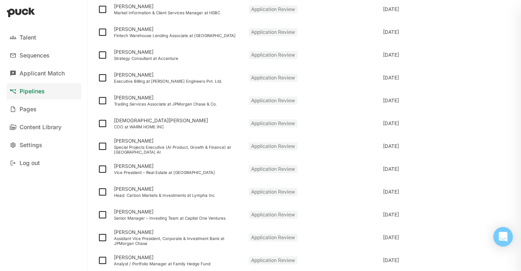
scroll to position [1021, 0]
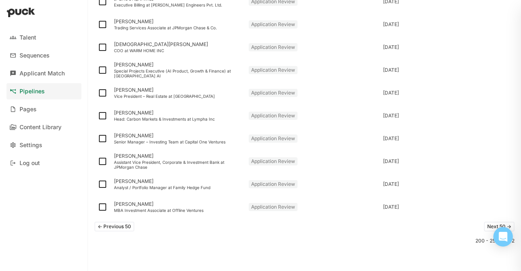
click at [484, 229] on button "Next 50 ->" at bounding box center [499, 227] width 31 height 10
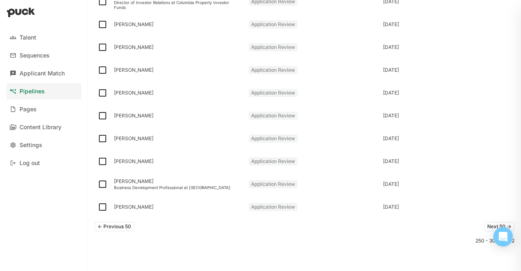
click at [486, 224] on button "Next 50 ->" at bounding box center [499, 227] width 31 height 10
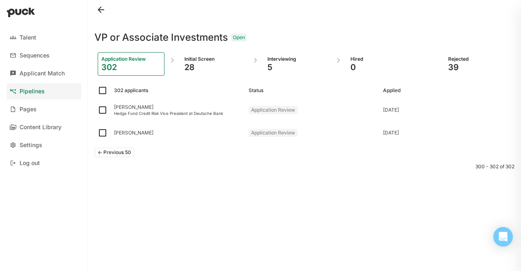
click at [125, 70] on div "302" at bounding box center [130, 67] width 59 height 10
click at [195, 58] on div "Initial Screen" at bounding box center [214, 59] width 59 height 7
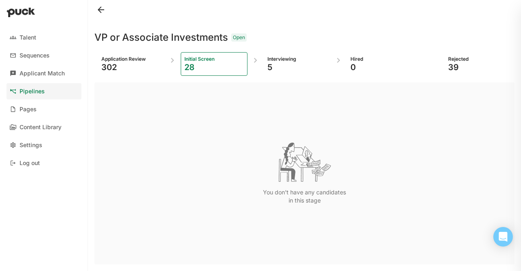
click at [277, 59] on div "Interviewing" at bounding box center [297, 59] width 59 height 7
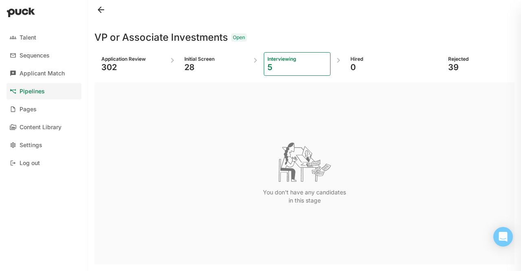
click at [188, 72] on div "Initial Screen 28" at bounding box center [214, 64] width 67 height 24
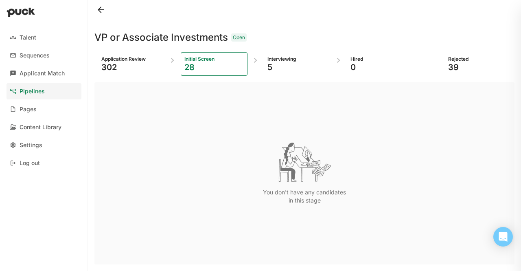
click at [111, 52] on div "Application Review 302" at bounding box center [131, 64] width 67 height 24
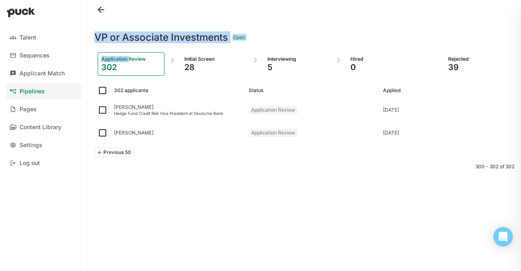
drag, startPoint x: 95, startPoint y: 13, endPoint x: 129, endPoint y: 57, distance: 56.0
click at [129, 57] on div "VP or Associate Investments Open Application Review 302 Initial Screen 28 Inter…" at bounding box center [305, 132] width 420 height 264
click at [124, 153] on button "<- Previous 50" at bounding box center [115, 152] width 40 height 10
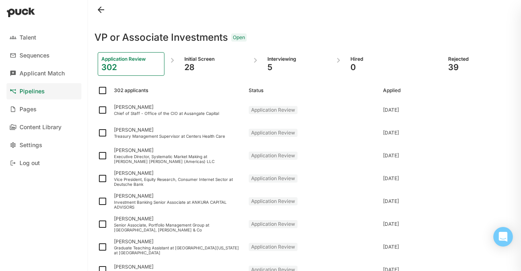
click at [186, 67] on div "28" at bounding box center [214, 67] width 59 height 10
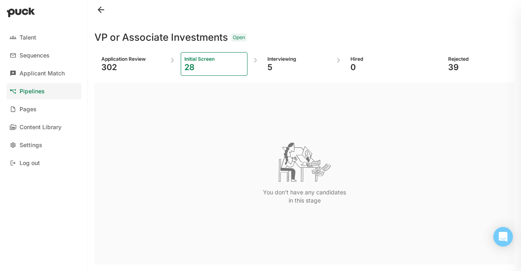
click at [197, 68] on div "28" at bounding box center [214, 67] width 59 height 10
click at [146, 68] on div "302" at bounding box center [130, 67] width 59 height 10
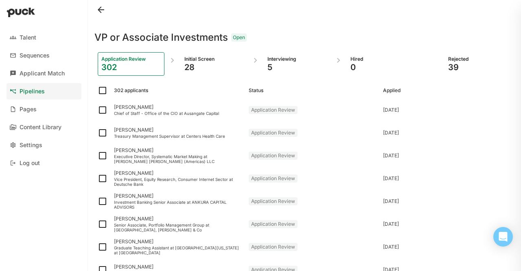
click at [207, 70] on div "28" at bounding box center [214, 67] width 59 height 10
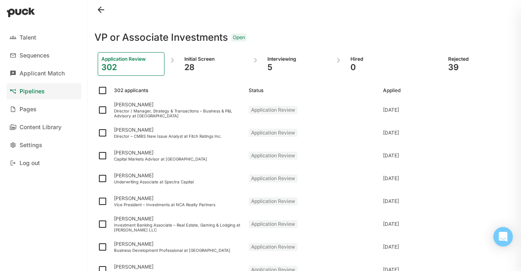
click at [189, 57] on div "Initial Screen" at bounding box center [214, 59] width 59 height 7
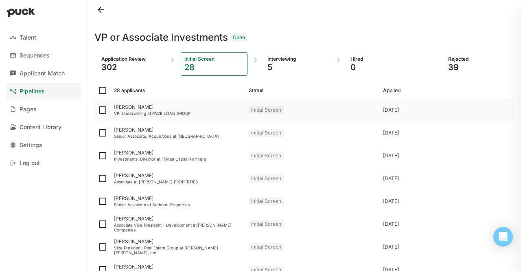
click at [184, 105] on div "[PERSON_NAME]" at bounding box center [178, 107] width 128 height 6
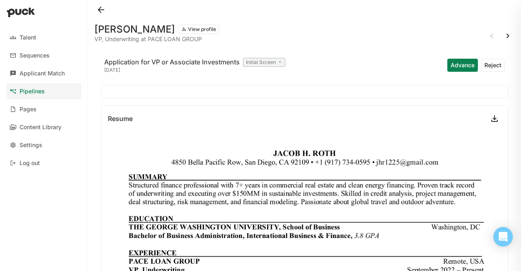
click at [104, 13] on button at bounding box center [101, 9] width 13 height 13
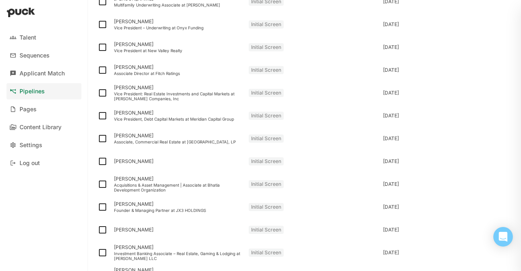
scroll to position [509, 0]
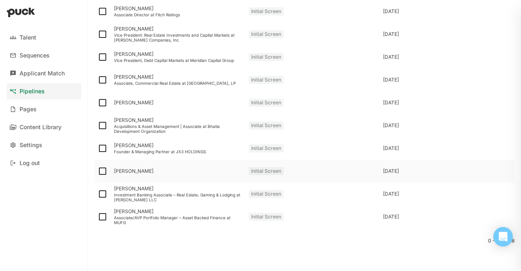
click at [170, 169] on div "[PERSON_NAME]" at bounding box center [178, 171] width 128 height 6
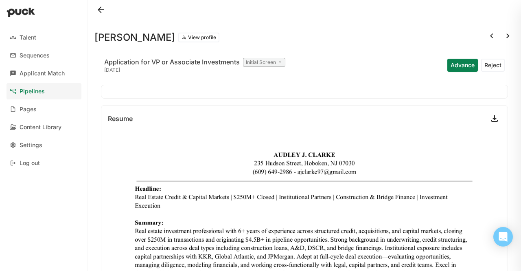
click at [492, 60] on button "Reject" at bounding box center [494, 65] width 24 height 13
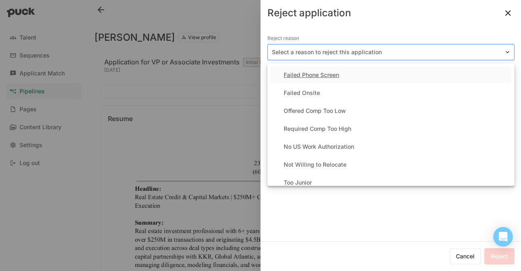
click at [375, 51] on div at bounding box center [386, 52] width 229 height 9
click at [337, 176] on div "Too Junior" at bounding box center [391, 182] width 241 height 16
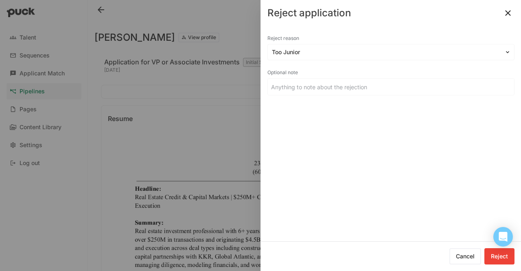
click at [498, 256] on button "Reject" at bounding box center [500, 256] width 30 height 16
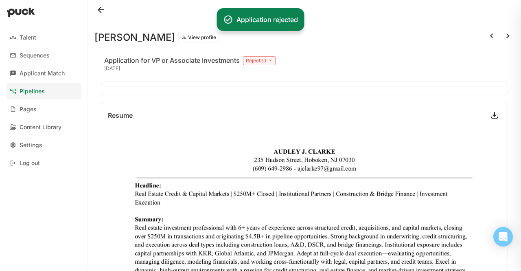
click at [104, 15] on button at bounding box center [101, 9] width 13 height 13
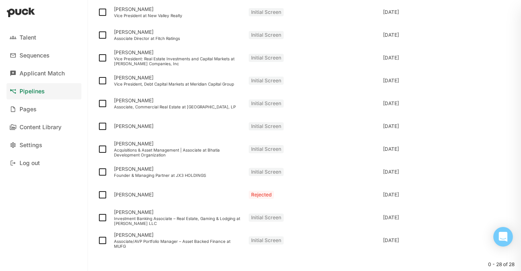
scroll to position [485, 0]
click at [100, 193] on img at bounding box center [103, 195] width 10 height 10
click at [98, 195] on input "checkbox" at bounding box center [97, 195] width 0 height 0
checkbox input "true"
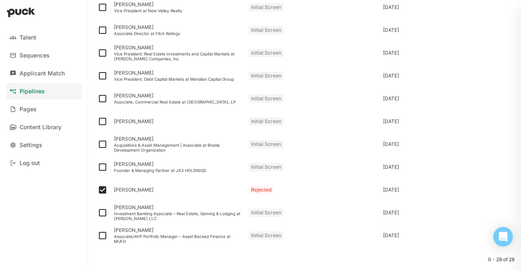
scroll to position [506, 0]
click at [145, 191] on div "[PERSON_NAME]" at bounding box center [178, 190] width 128 height 6
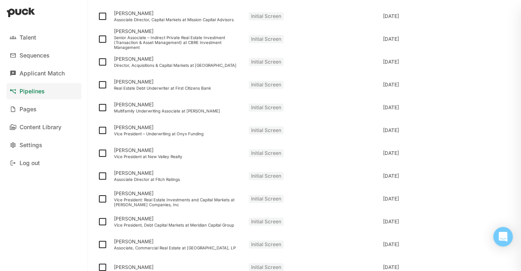
scroll to position [526, 0]
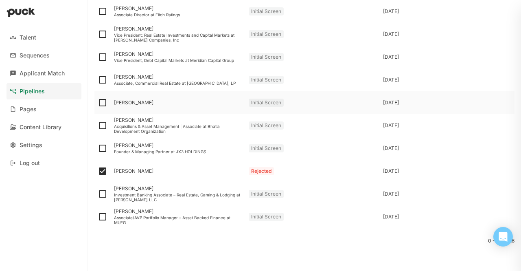
click at [148, 112] on div "[PERSON_NAME]" at bounding box center [178, 102] width 135 height 23
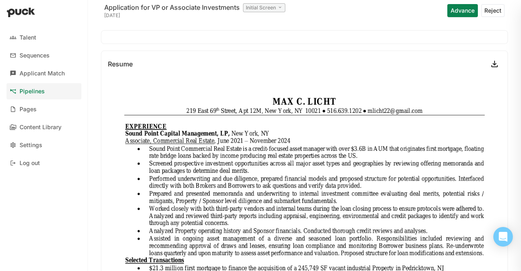
scroll to position [51, 0]
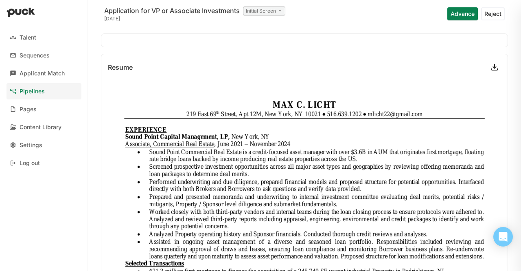
click at [24, 101] on div "Talent Sequences Applicant Match Pipelines Pages Content Library Settings Log o…" at bounding box center [44, 100] width 88 height 148
click at [24, 93] on div "Pipelines" at bounding box center [32, 91] width 25 height 7
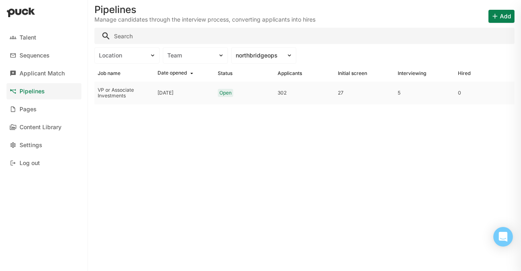
click at [174, 88] on div "[DATE]" at bounding box center [184, 92] width 60 height 23
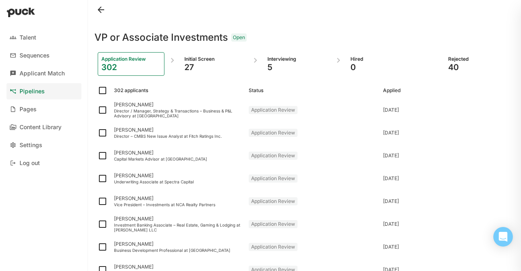
click at [213, 62] on div "Initial Screen" at bounding box center [214, 59] width 59 height 7
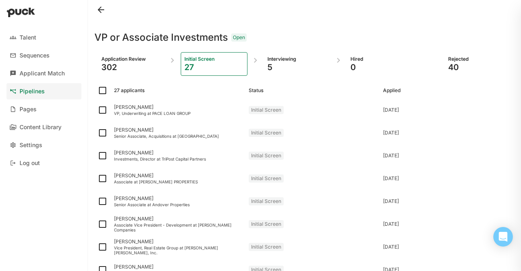
click at [276, 65] on div "5" at bounding box center [297, 67] width 59 height 10
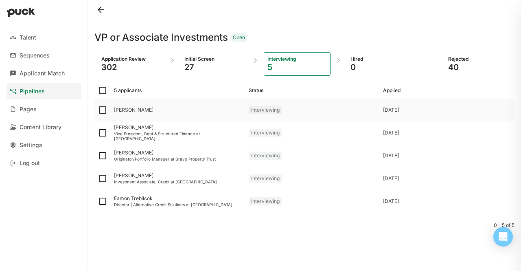
click at [138, 115] on div "[PERSON_NAME]" at bounding box center [178, 110] width 135 height 23
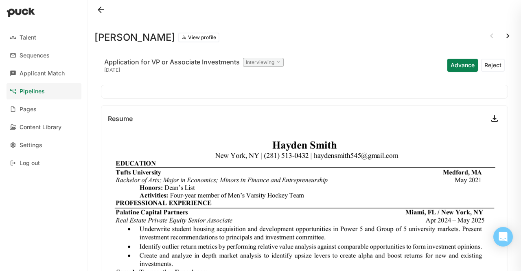
click at [97, 11] on button at bounding box center [101, 9] width 13 height 13
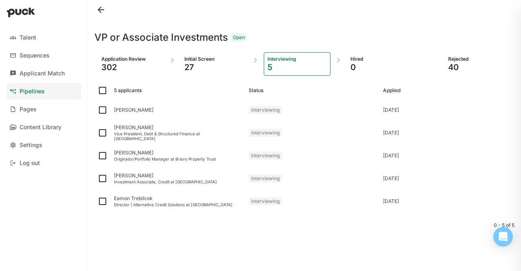
click at [225, 62] on div "27" at bounding box center [214, 67] width 59 height 10
